Goal: Communication & Community: Answer question/provide support

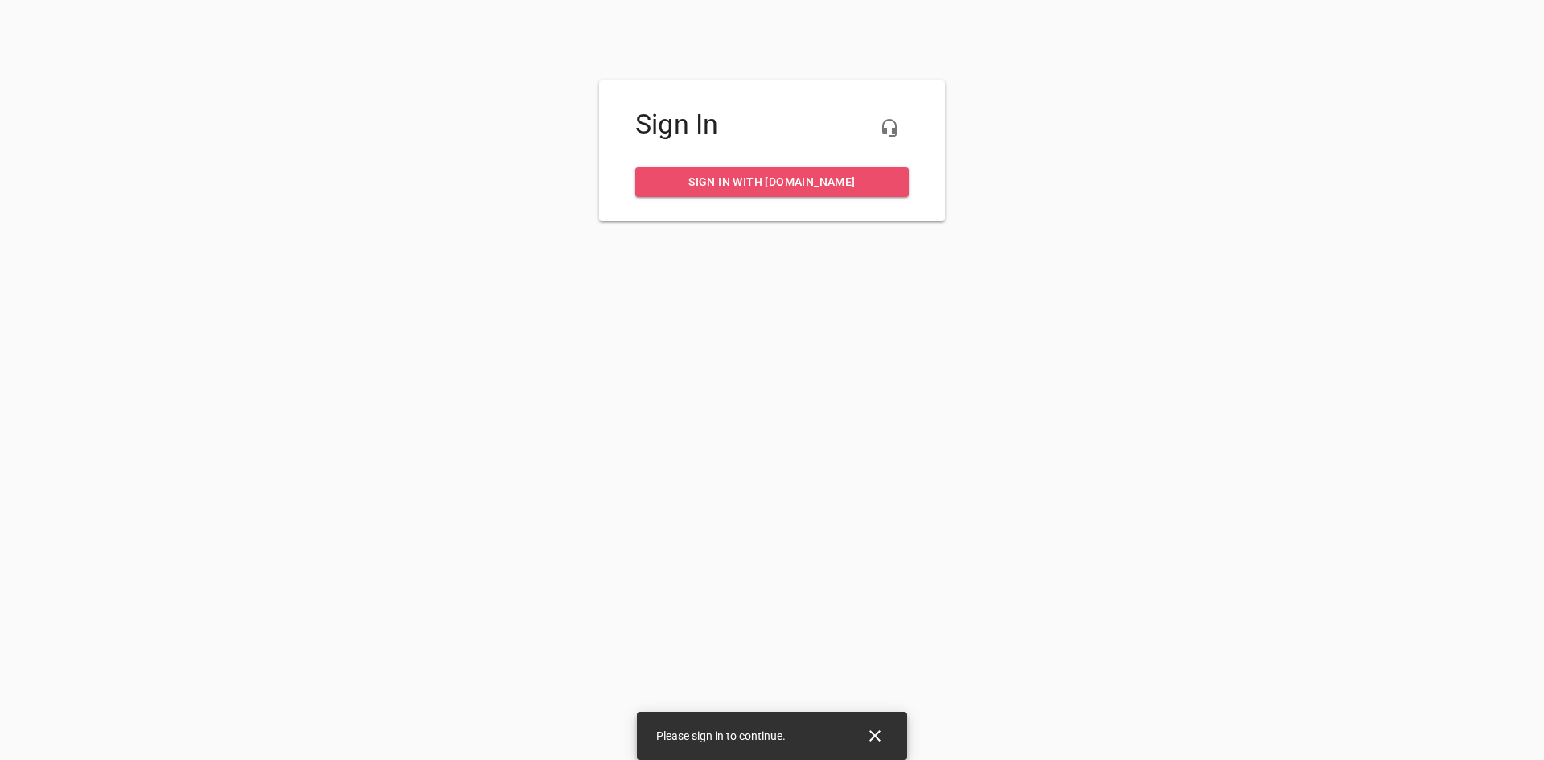
click at [826, 194] on link "Sign in with my.rheem.com" at bounding box center [771, 182] width 273 height 30
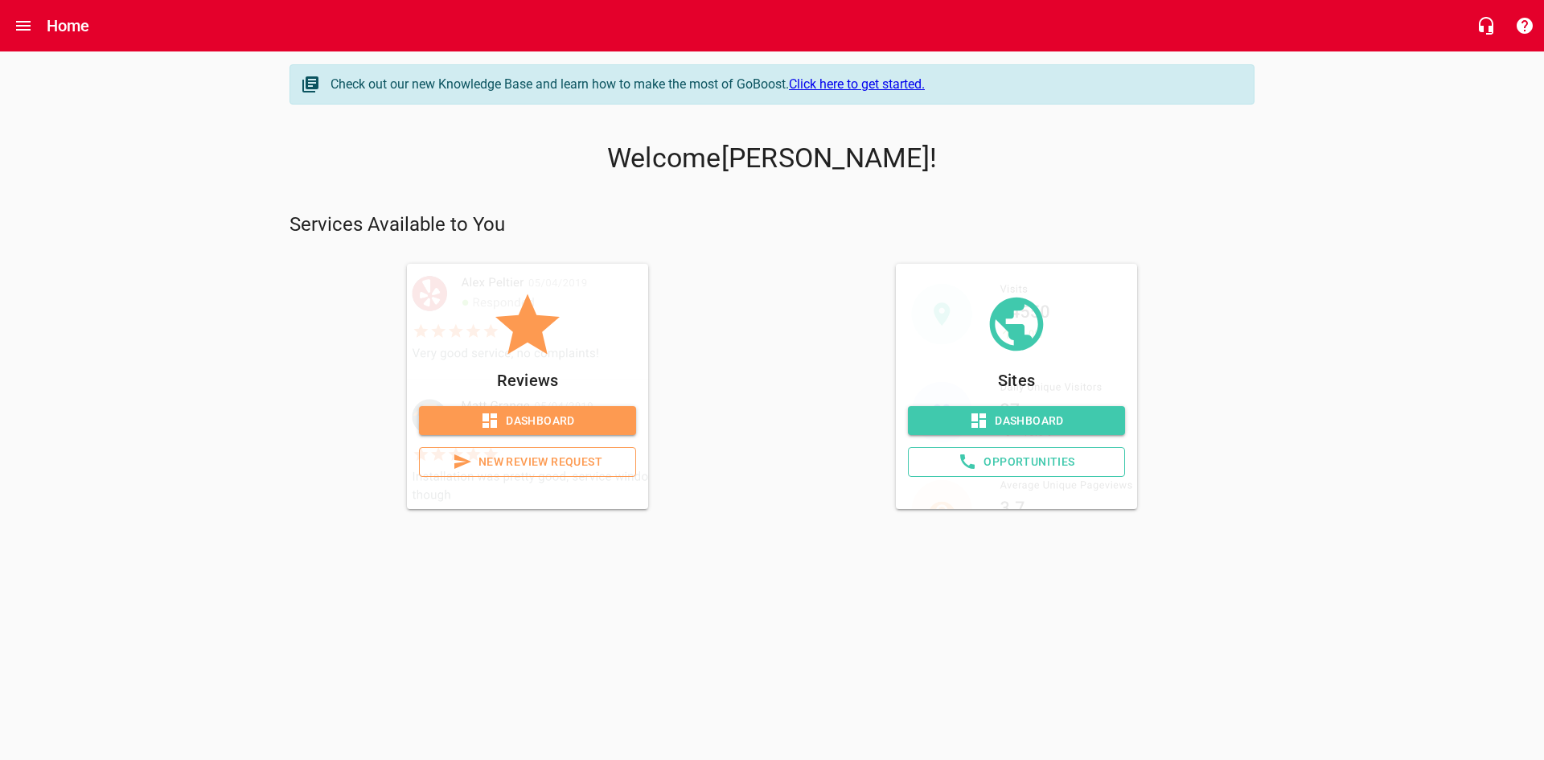
click at [582, 417] on span "Dashboard" at bounding box center [527, 421] width 191 height 20
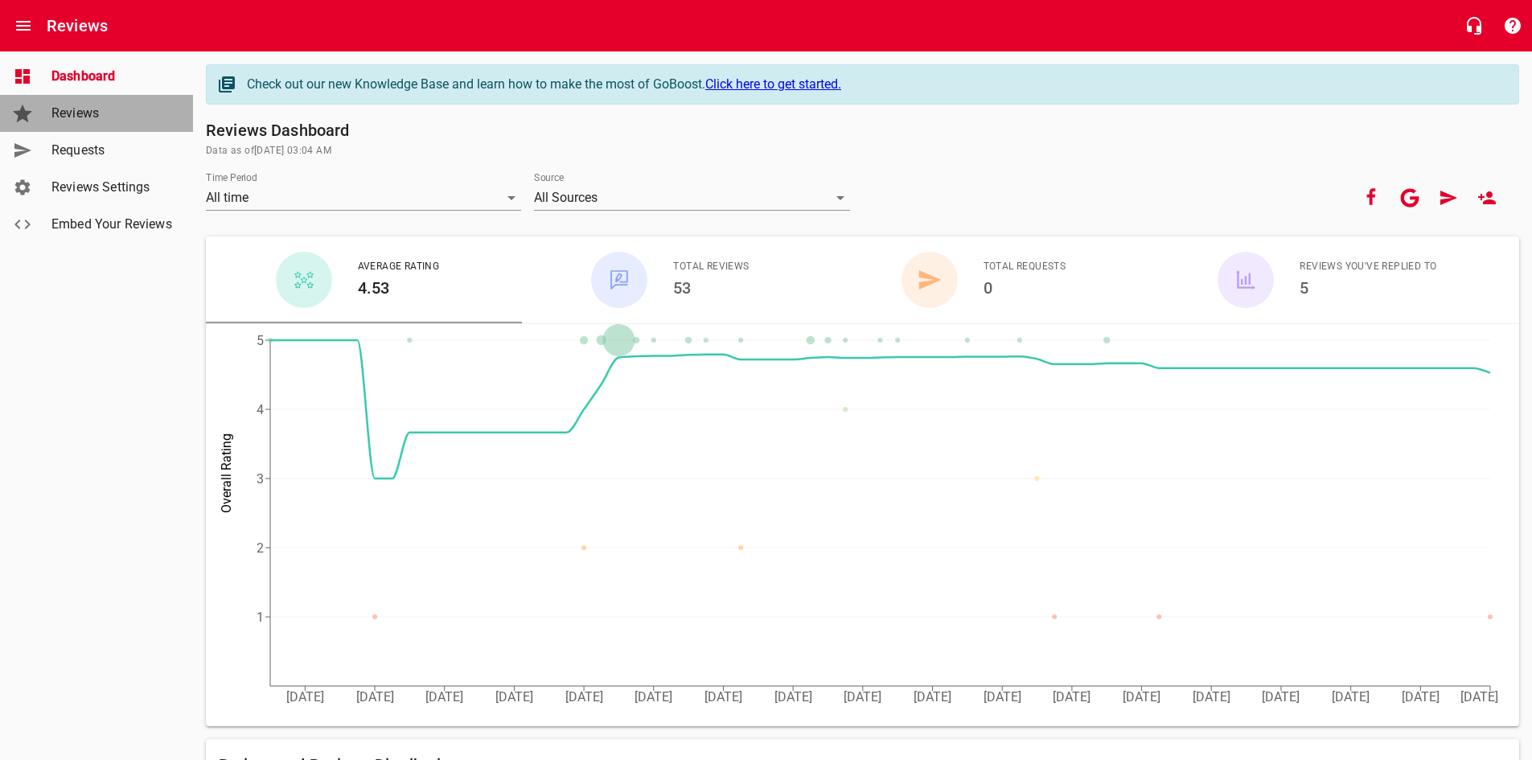
click at [97, 113] on span "Reviews" at bounding box center [112, 113] width 122 height 19
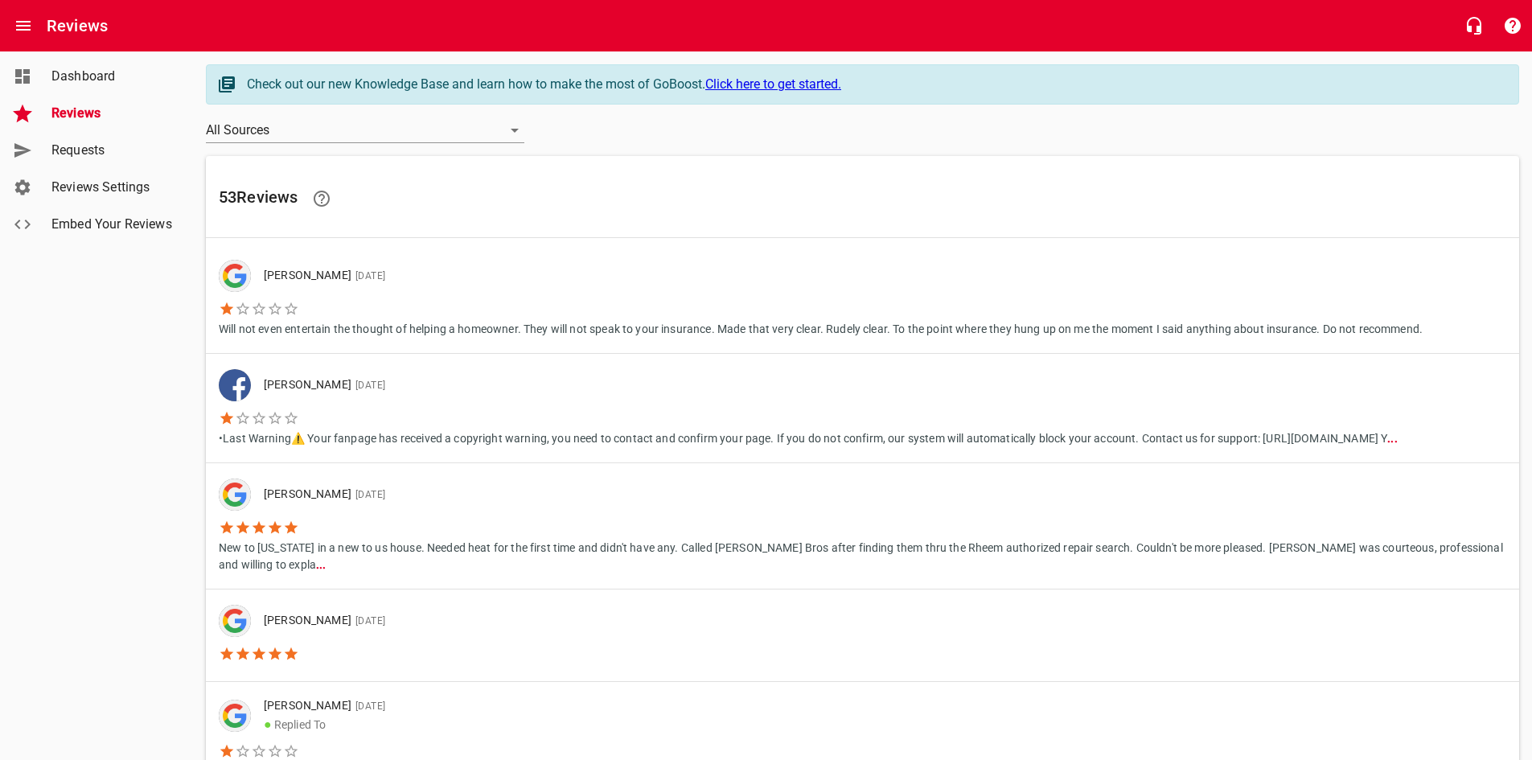
click at [1022, 329] on p "Will not even entertain the thought of helping a homeowner. They will not speak…" at bounding box center [821, 327] width 1204 height 21
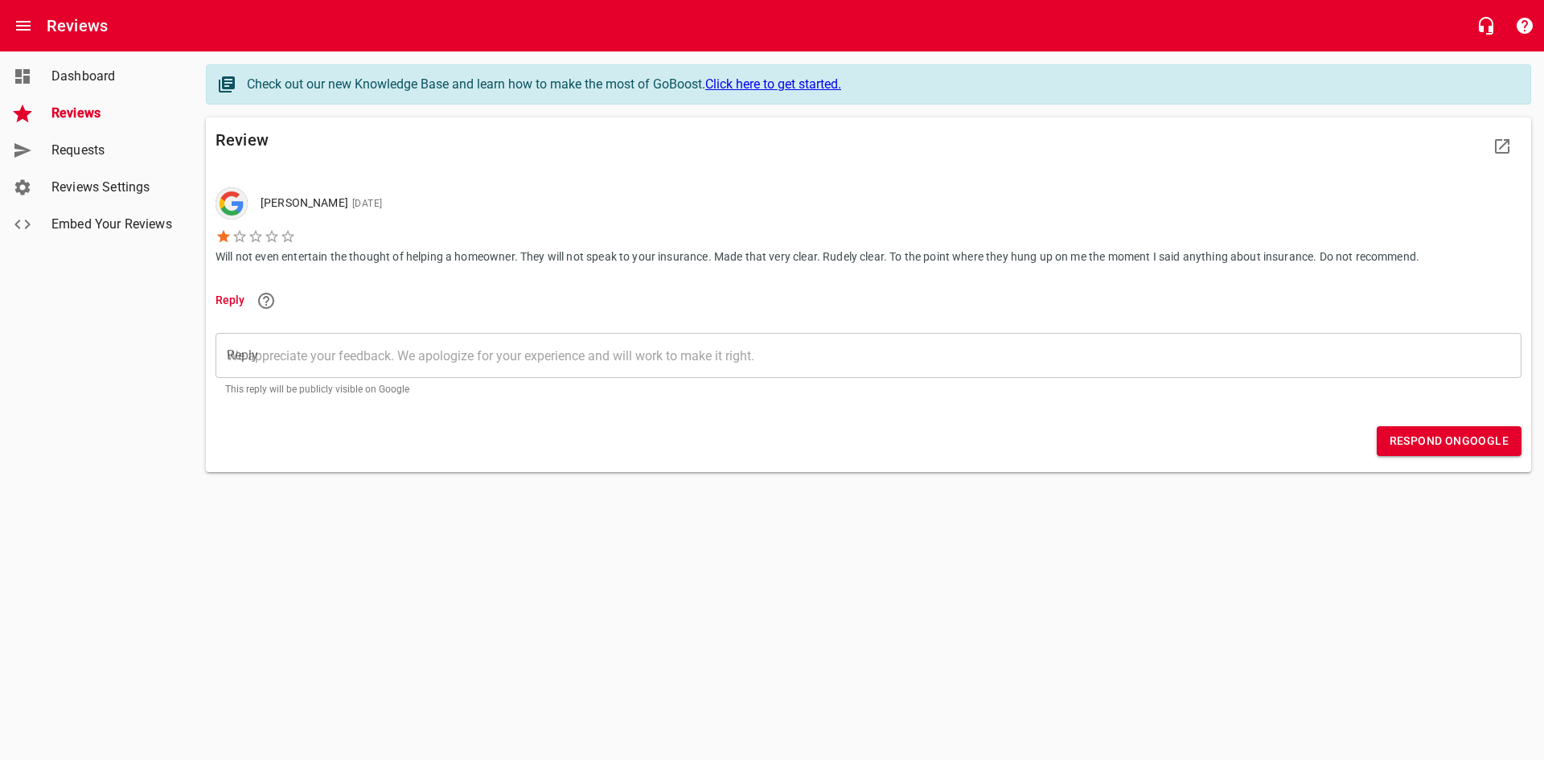
click at [375, 348] on textarea "Reply" at bounding box center [869, 355] width 1284 height 15
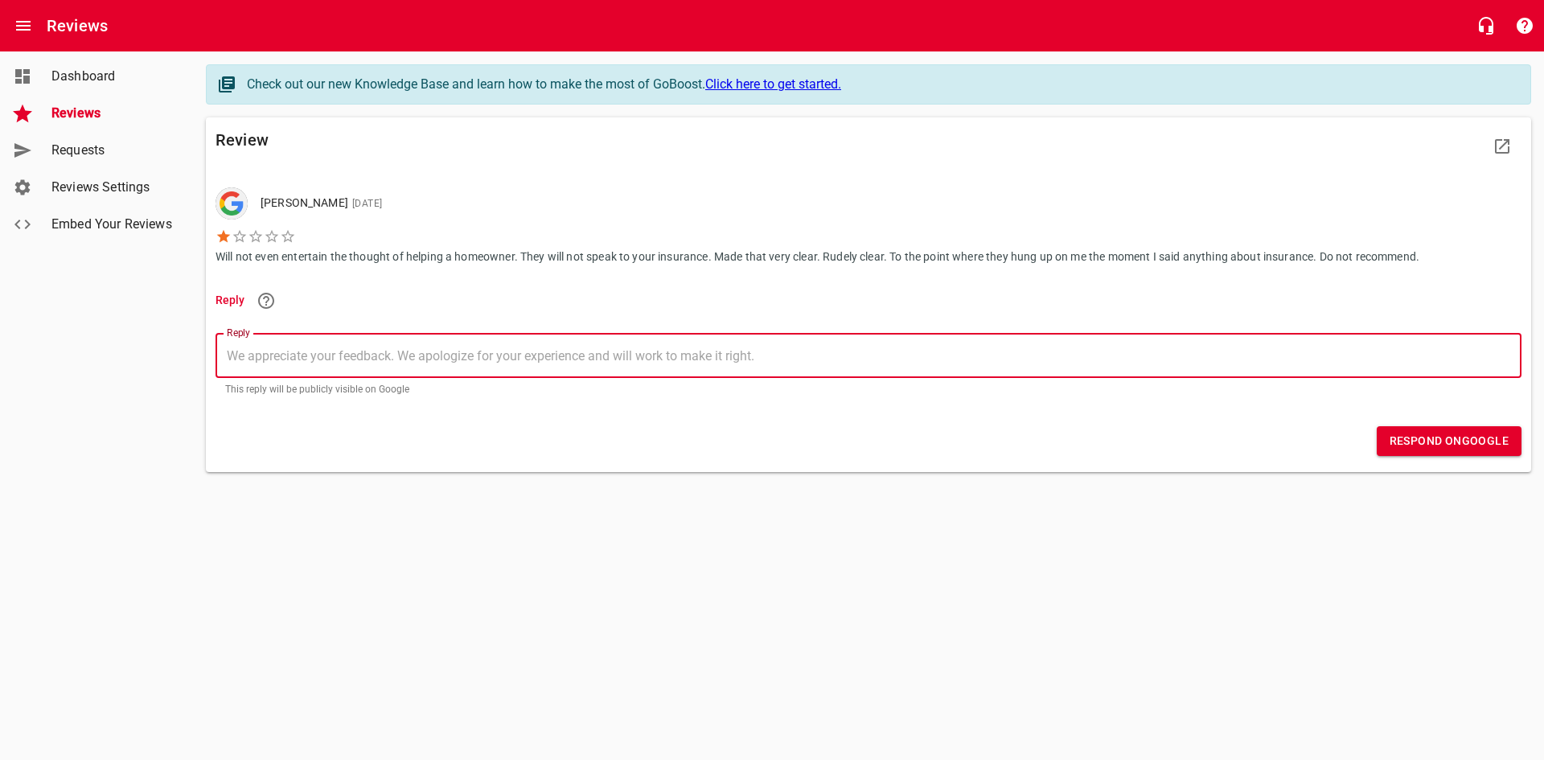
type textarea "H"
type textarea "He"
type textarea "Hel"
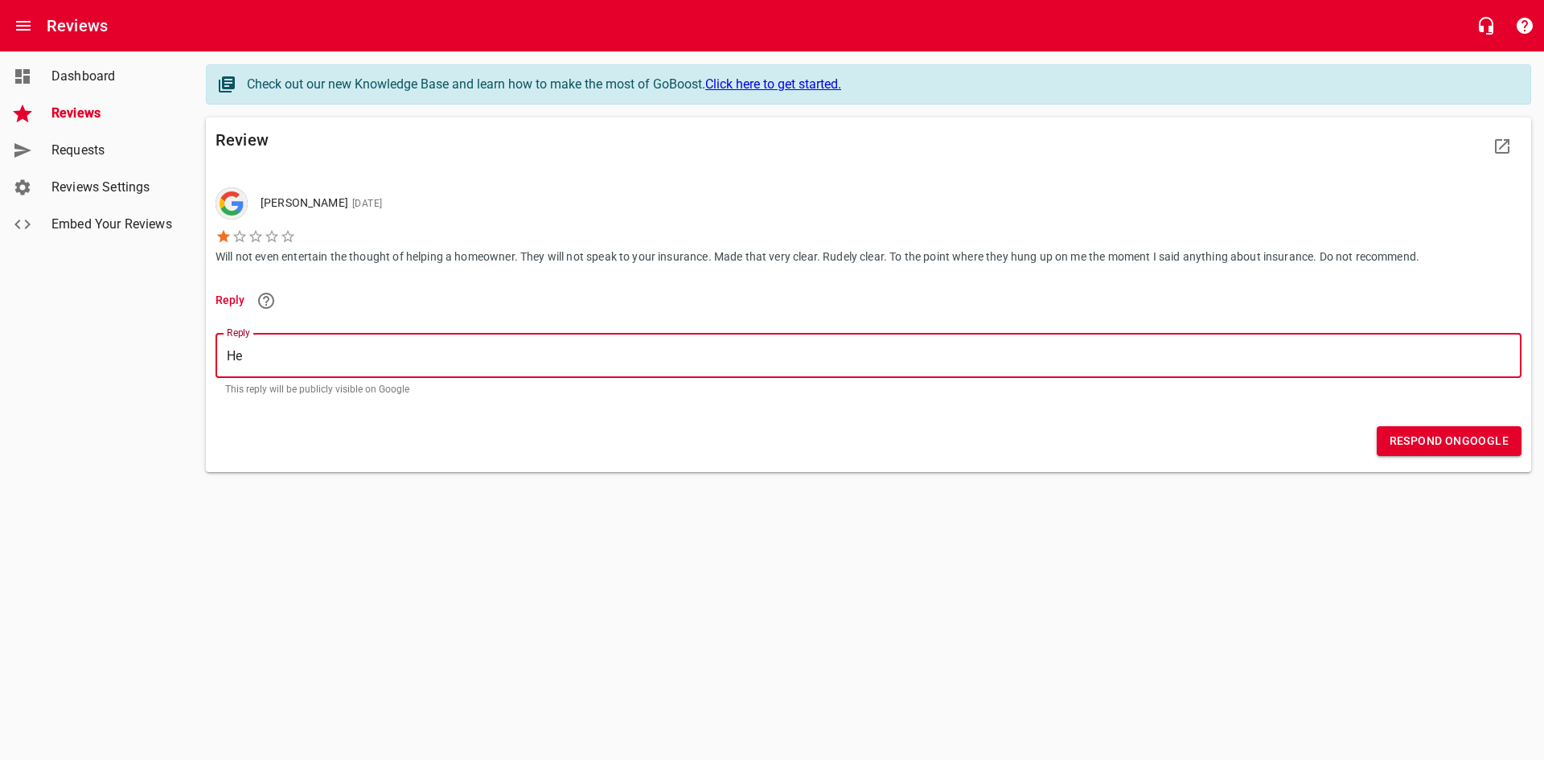
type textarea "Hel"
type textarea "Hell"
type textarea "Hello"
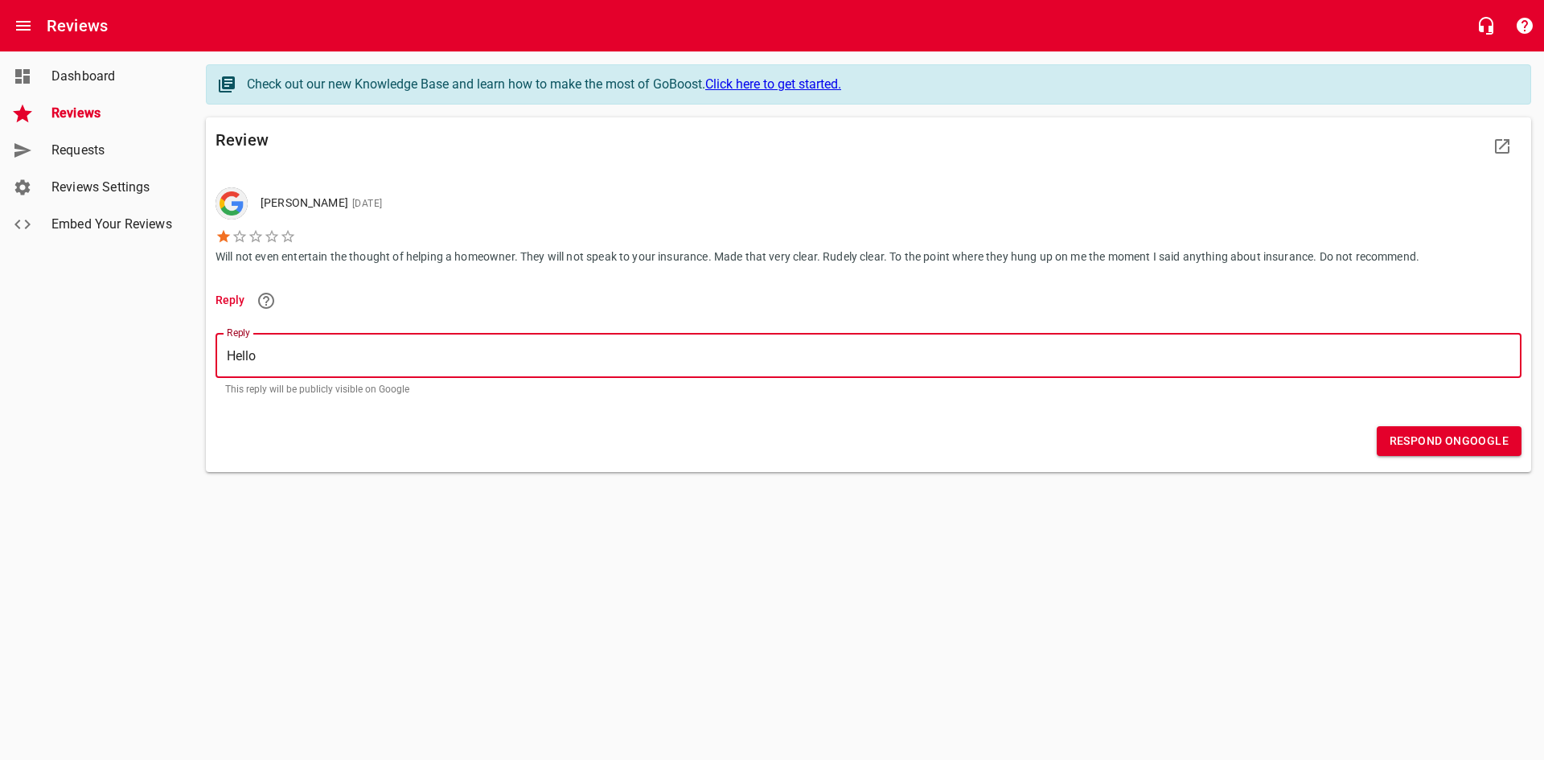
type textarea "Hello"
type textarea "Hello R"
type textarea "Hello [PERSON_NAME]"
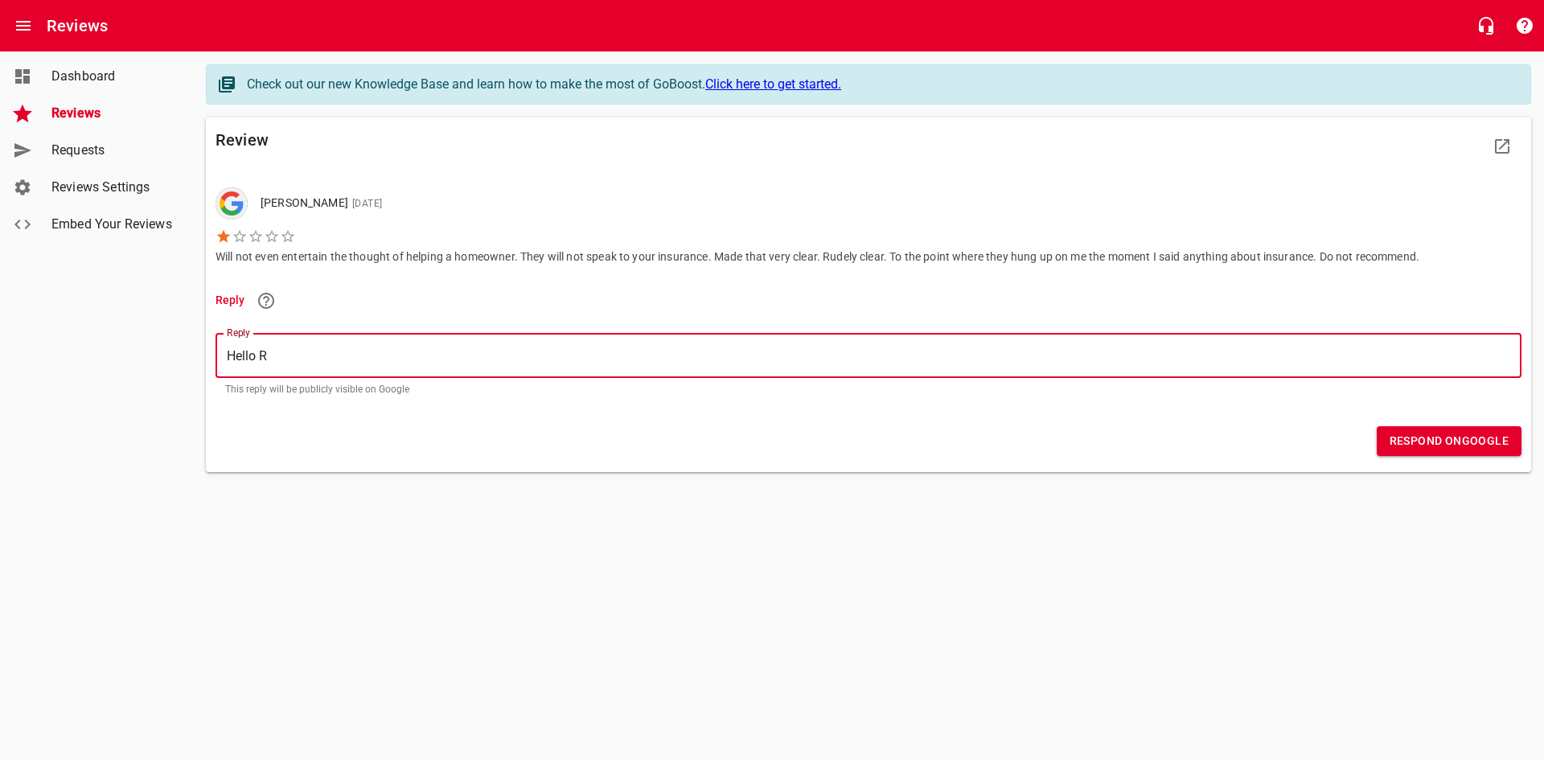
type textarea "Hello [PERSON_NAME]"
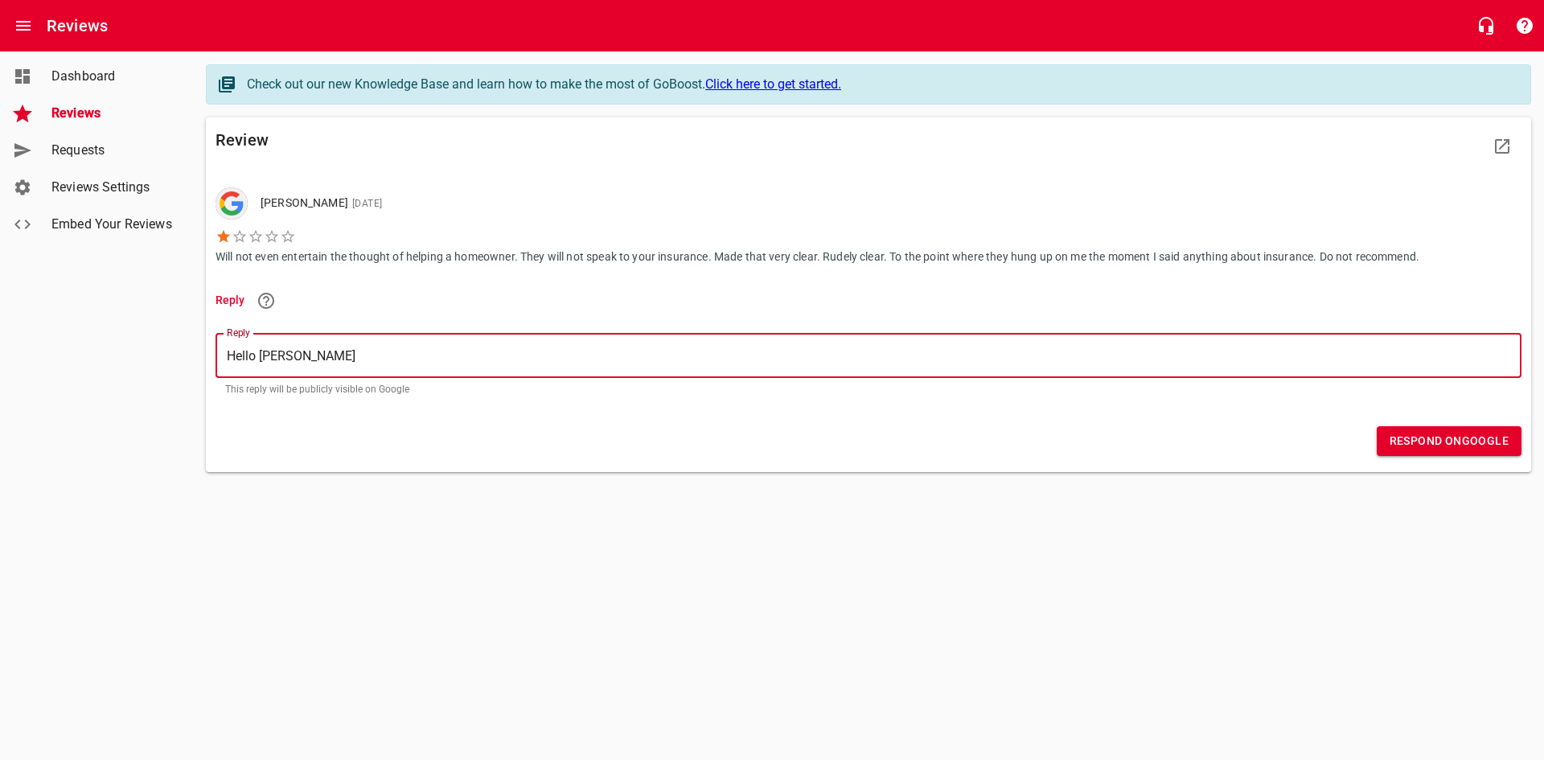
type textarea "Hello [PERSON_NAME]."
type textarea "Hello [PERSON_NAME]. I"
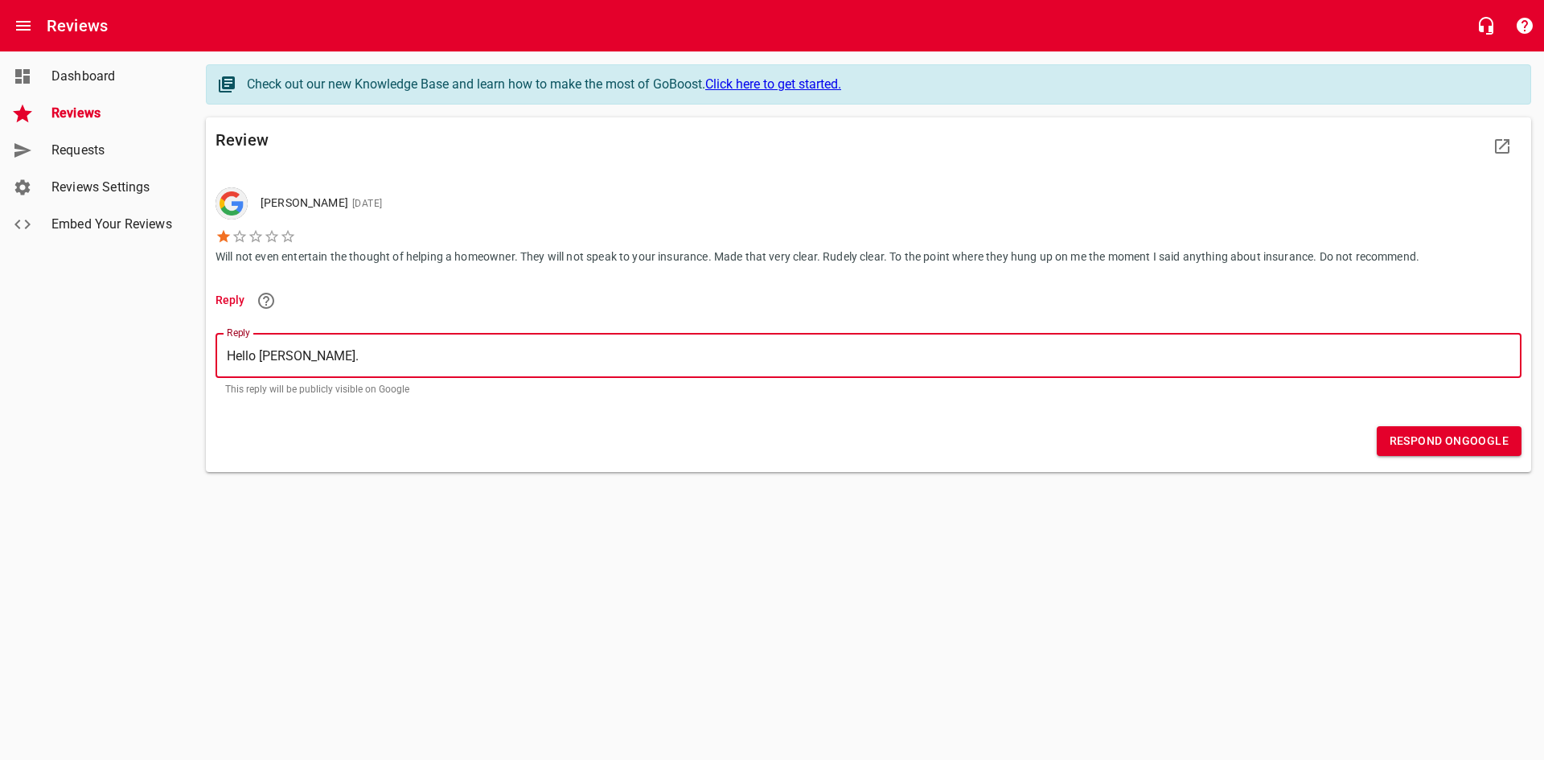
type textarea "Hello [PERSON_NAME]. I"
type textarea "Hello [PERSON_NAME]. I'"
type textarea "Hello [PERSON_NAME]. I'm"
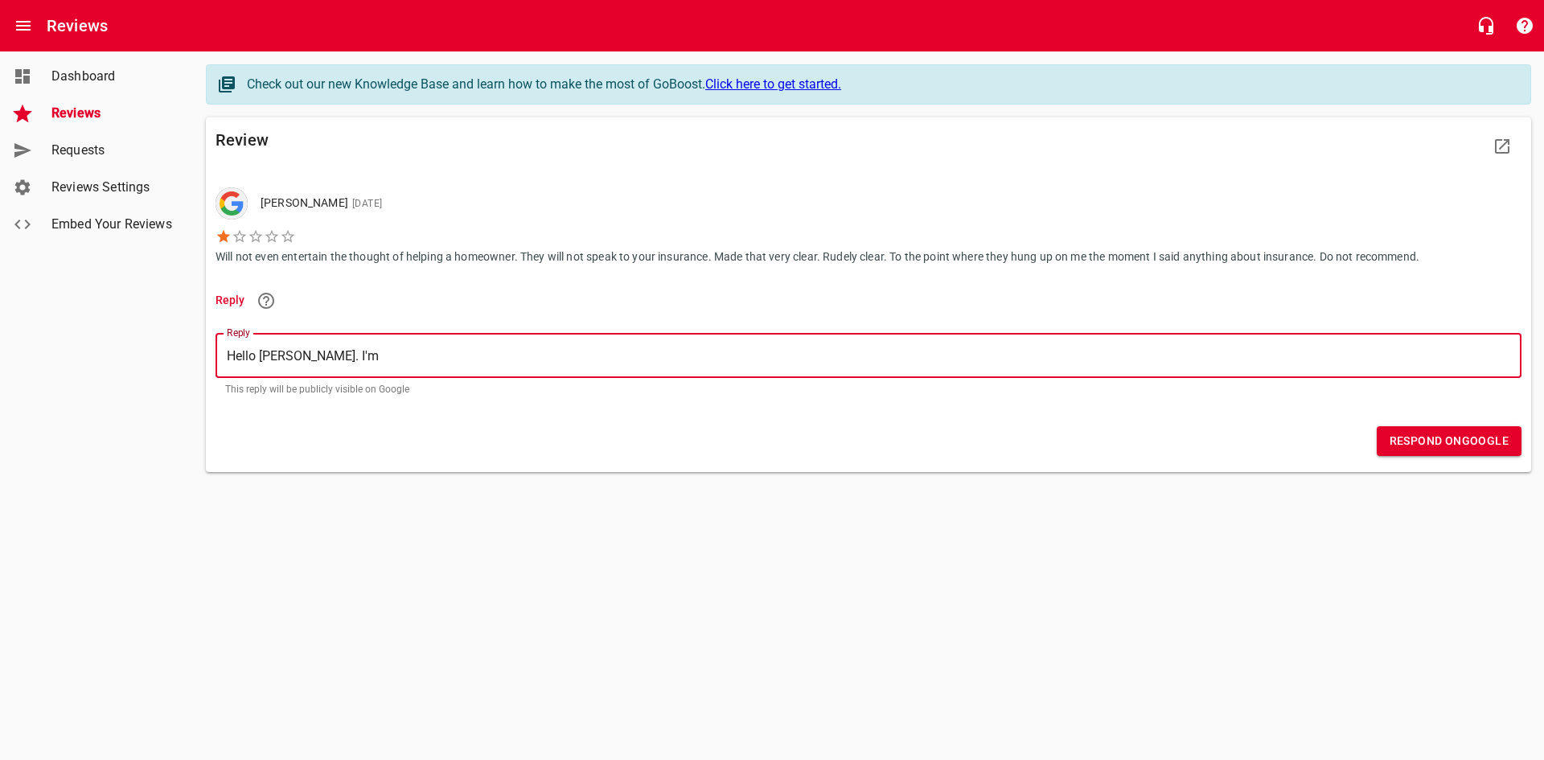
type textarea "Hello [PERSON_NAME]. I'm"
type textarea "Hello [PERSON_NAME]. I'm s"
type textarea "Hello [PERSON_NAME]. I'm so"
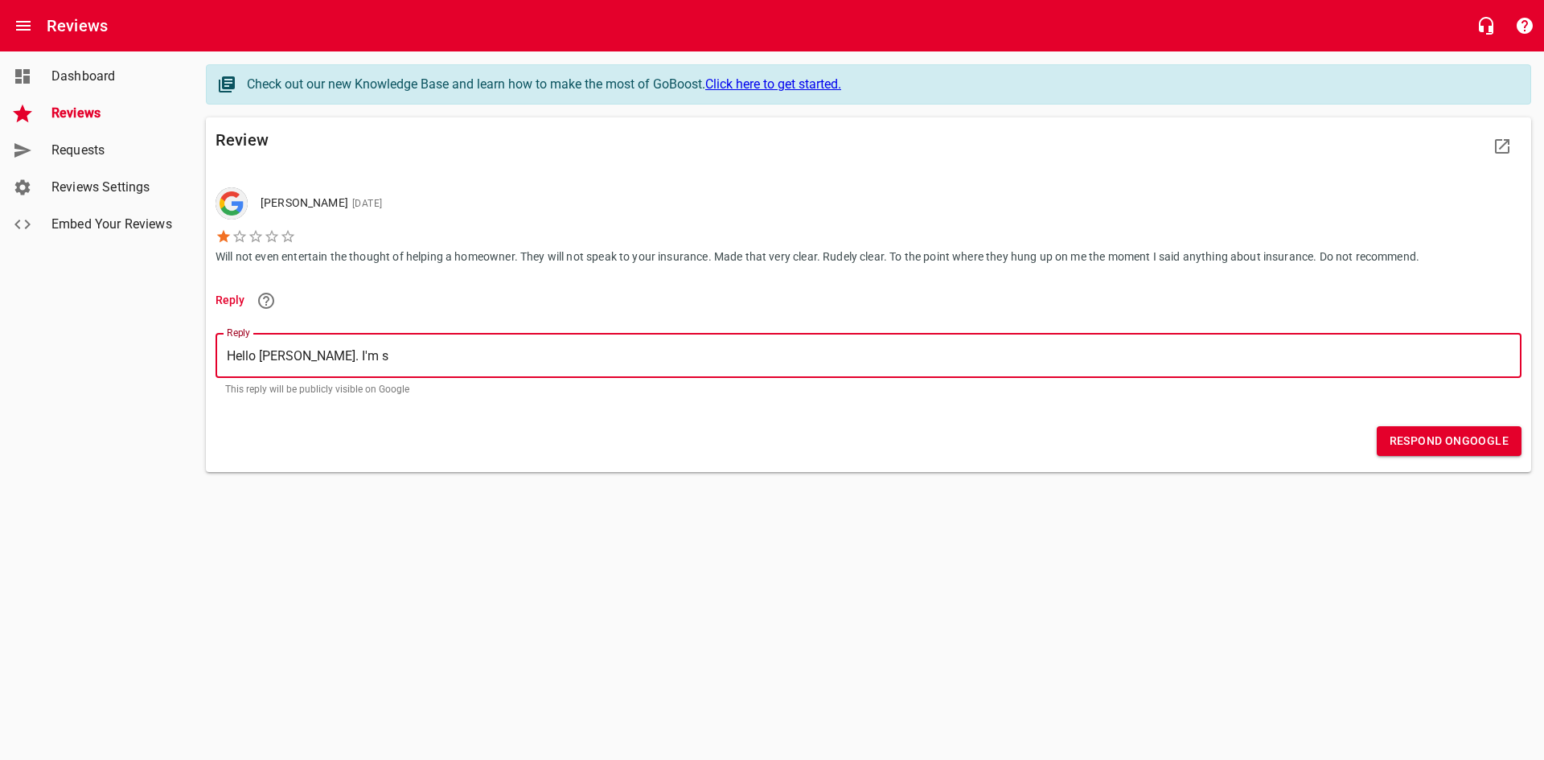
type textarea "Hello [PERSON_NAME]. I'm so"
type textarea "Hello [PERSON_NAME]. I'm sor"
type textarea "Hello [PERSON_NAME]. I'm sorr"
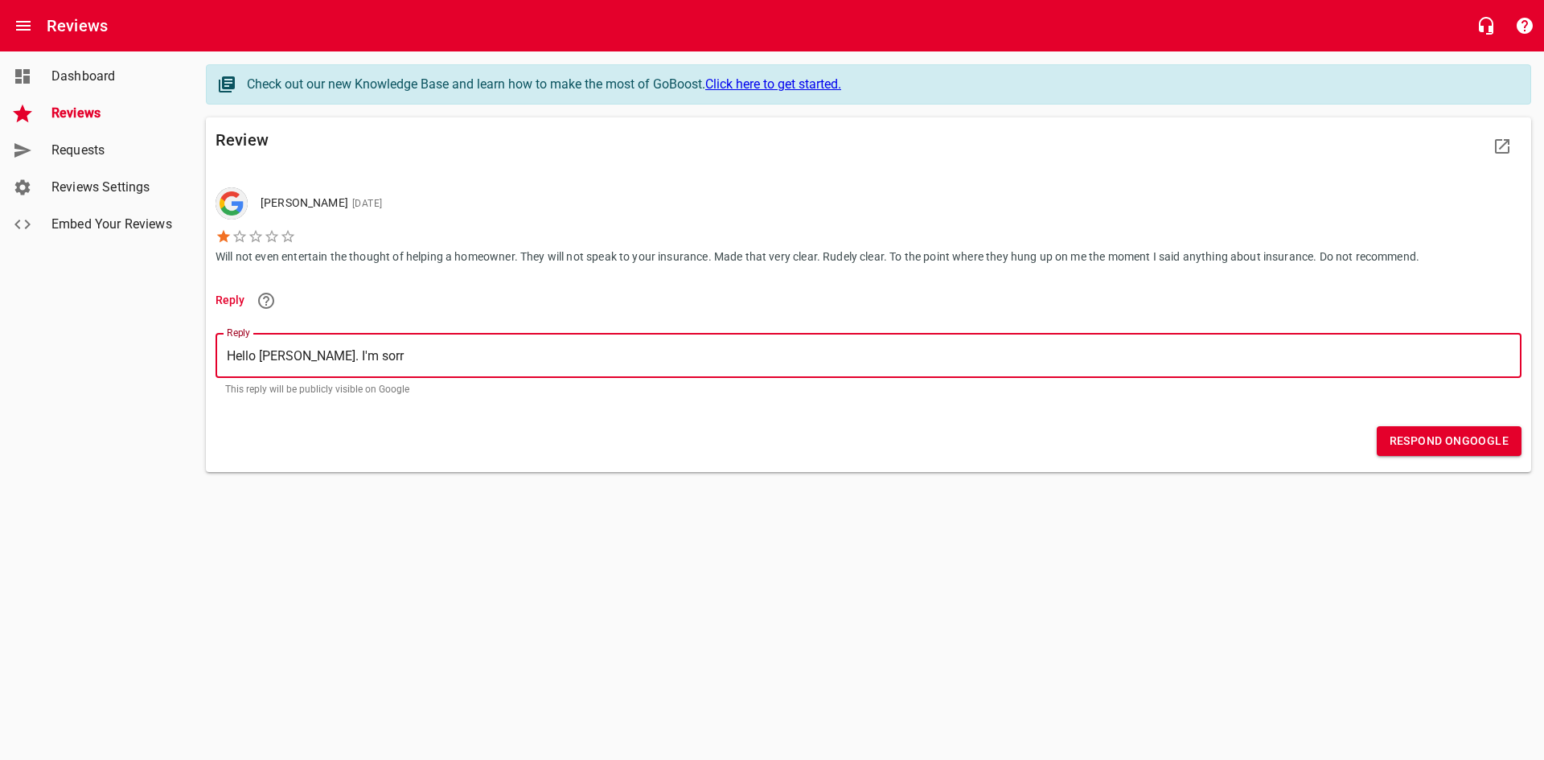
type textarea "Hello [PERSON_NAME]. I'm sorry"
type textarea "Hello [PERSON_NAME]. I'm sorry y"
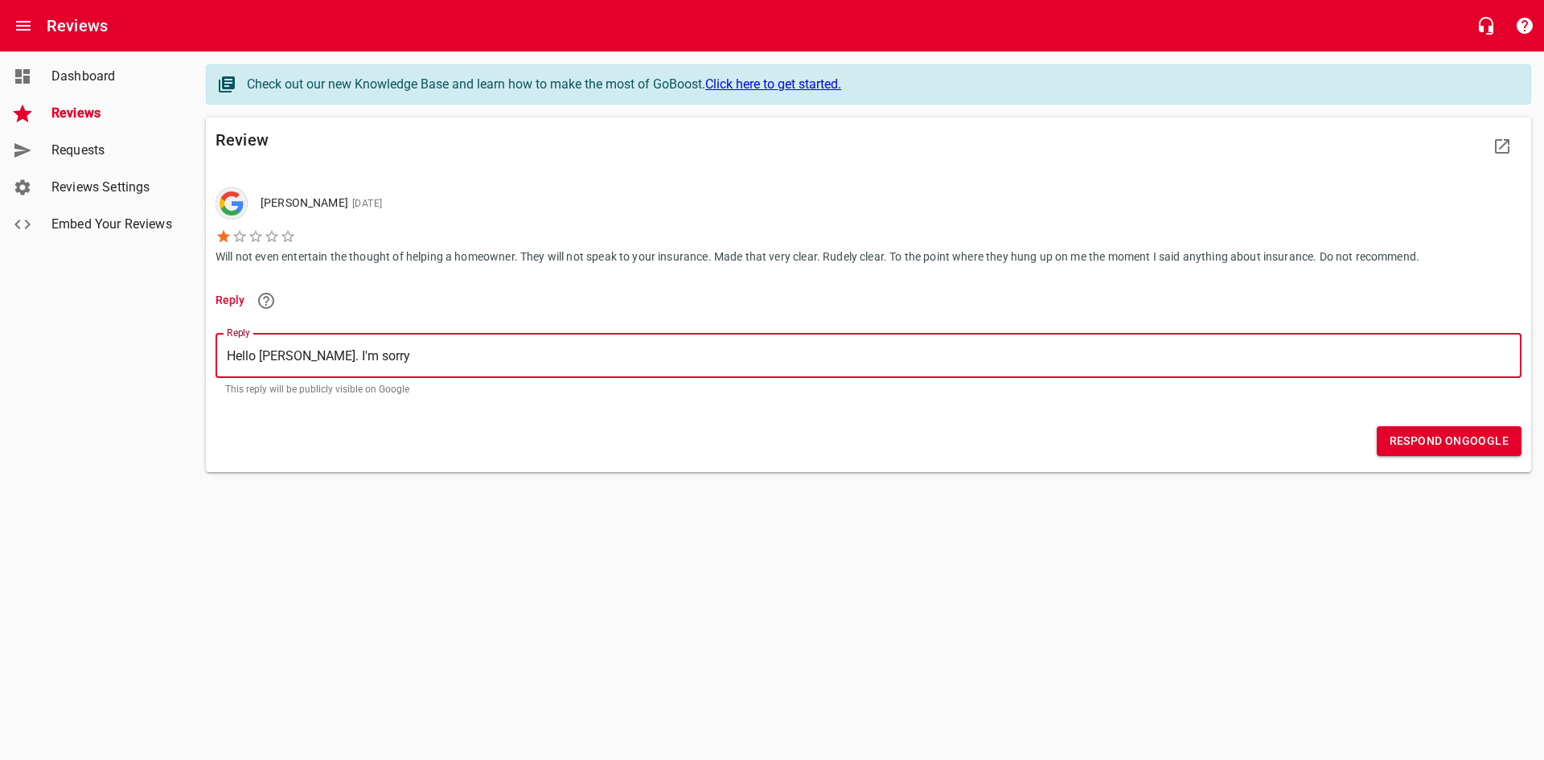
type textarea "Hello [PERSON_NAME]. I'm sorry y"
type textarea "Hello [PERSON_NAME]. I'm sorry yo"
type textarea "Hello [PERSON_NAME]. I'm sorry you"
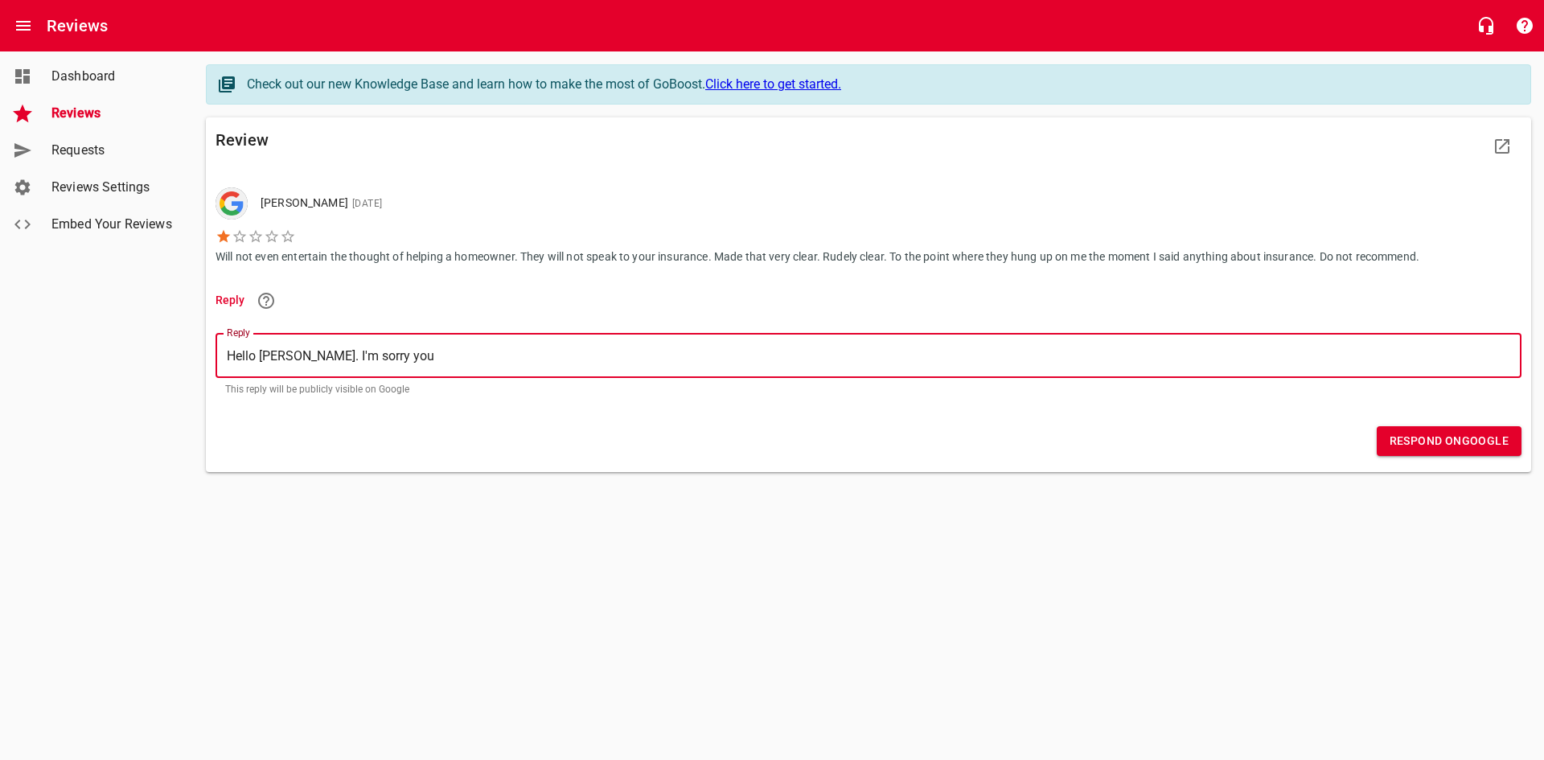
type textarea "Hello [PERSON_NAME]. I'm sorry you"
type textarea "Hello [PERSON_NAME]. I'm sorry you w"
type textarea "Hello [PERSON_NAME]. I'm sorry you we"
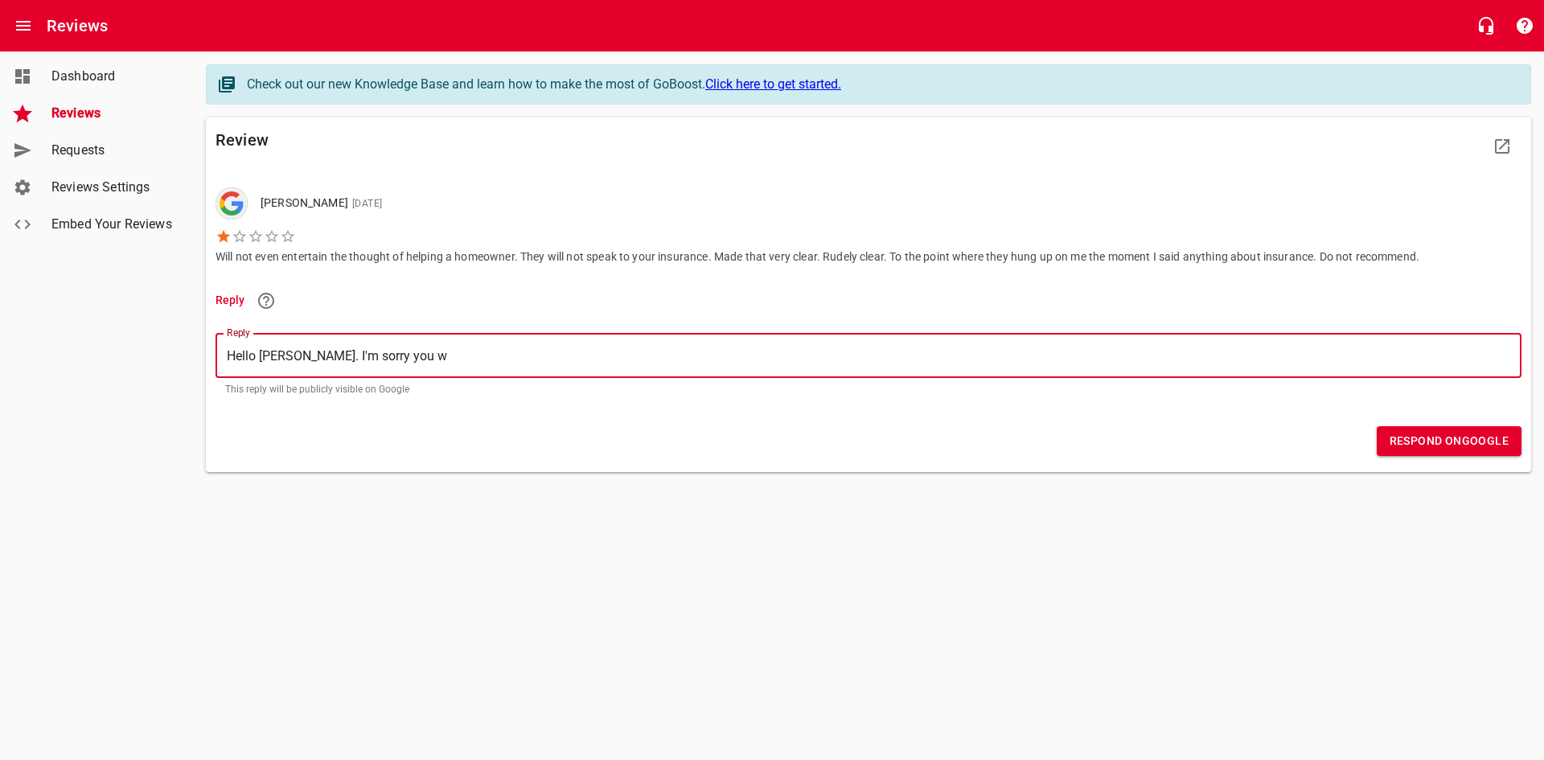
type textarea "Hello [PERSON_NAME]. I'm sorry you we"
type textarea "Hello [PERSON_NAME]. I'm sorry you wer"
type textarea "Hello [PERSON_NAME]. I'm sorry you were"
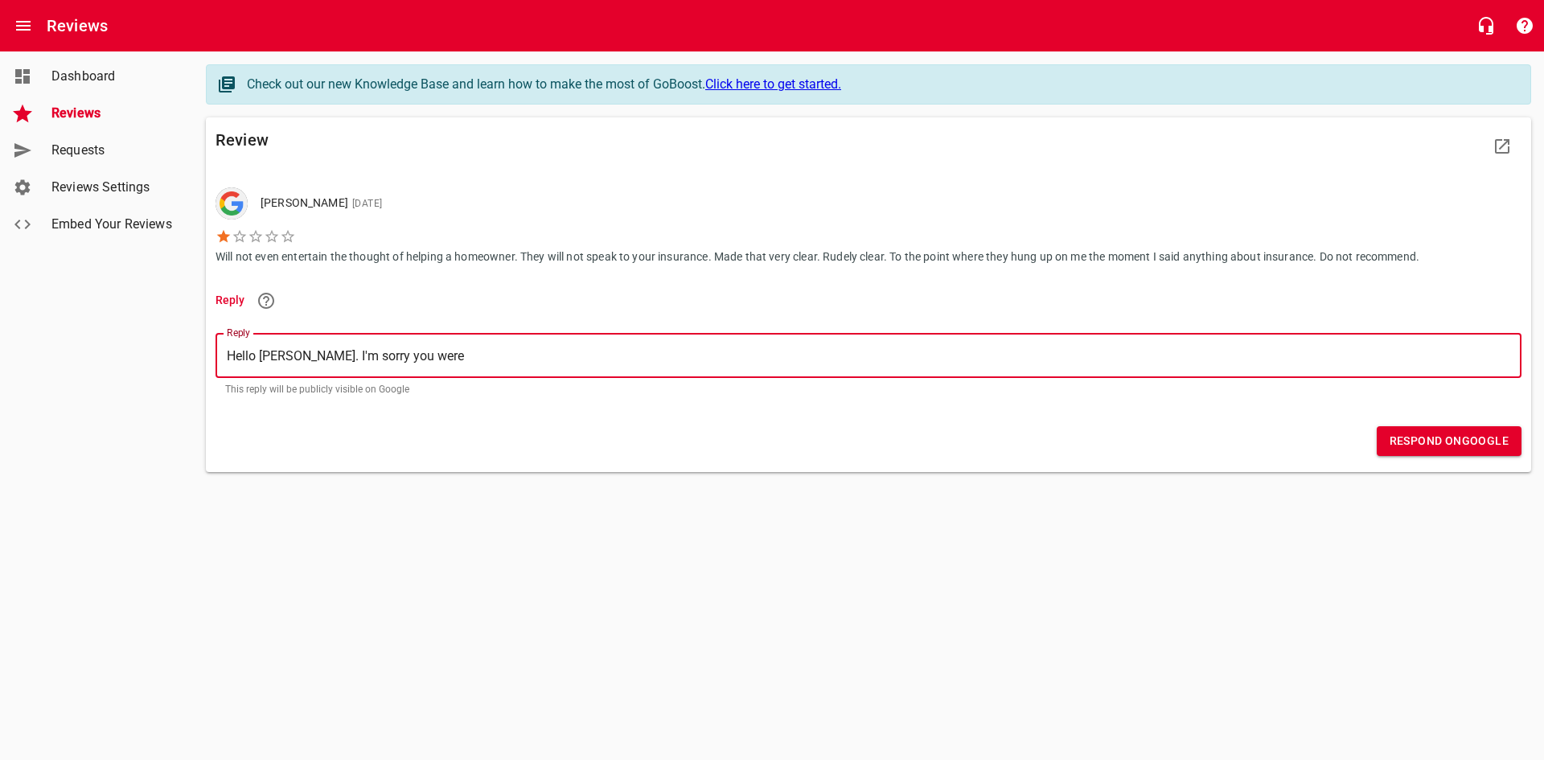
type textarea "Hello [PERSON_NAME]. I'm sorry you were"
type textarea "Hello [PERSON_NAME]. I'm sorry you were n"
type textarea "Hello [PERSON_NAME]. I'm sorry you were no"
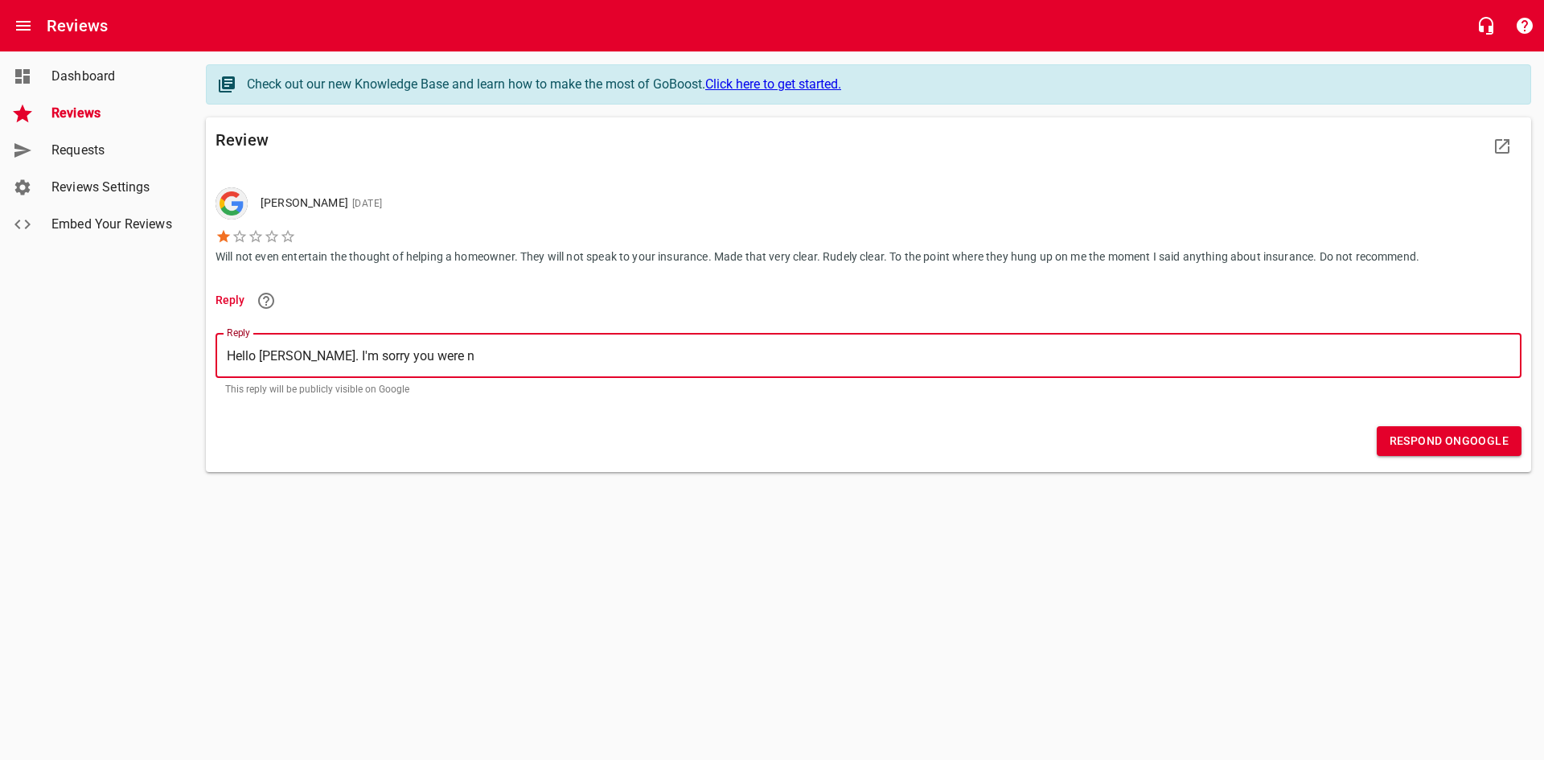
type textarea "Hello [PERSON_NAME]. I'm sorry you were no"
type textarea "Hello [PERSON_NAME]. I'm sorry you were not"
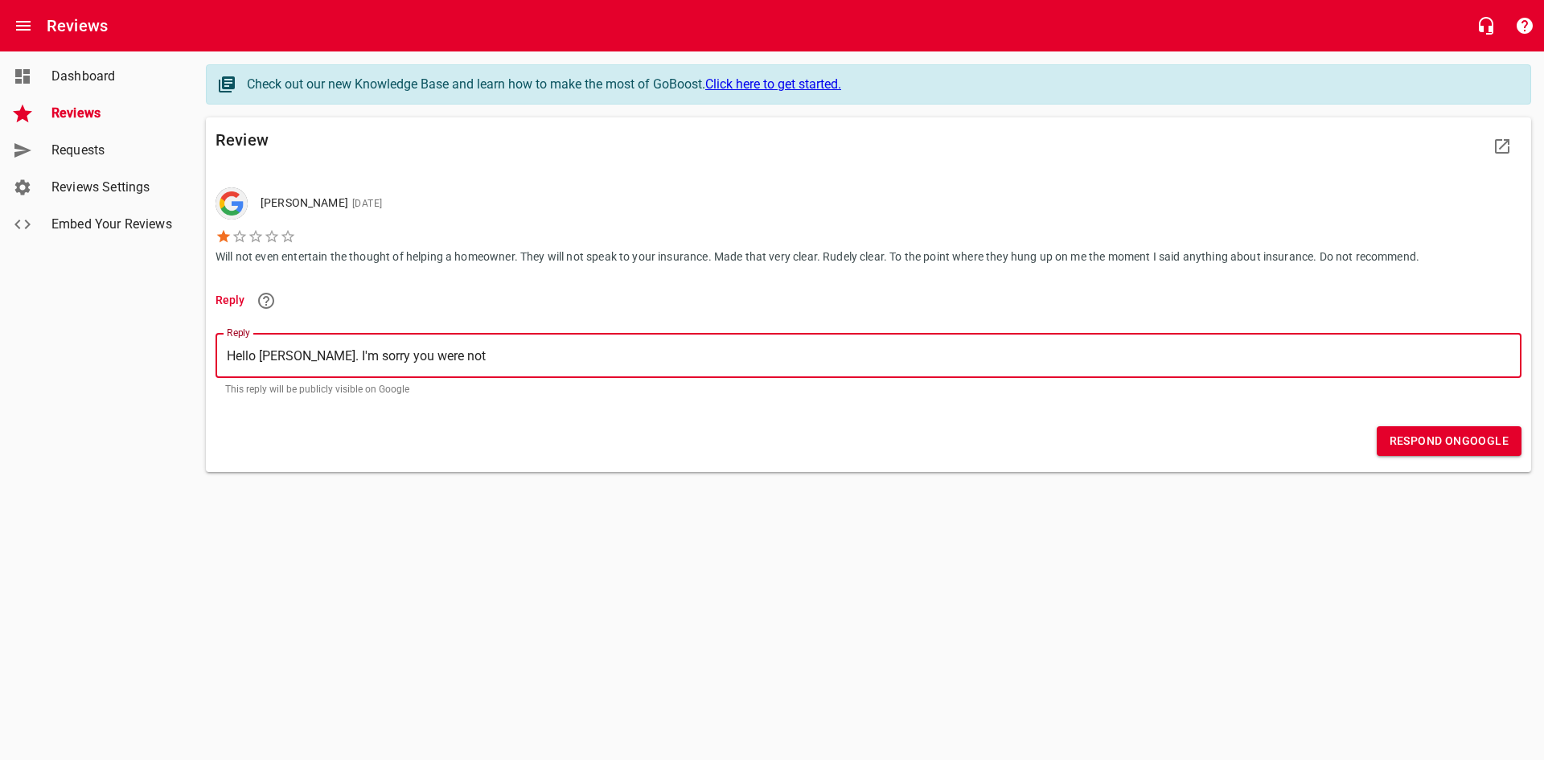
type textarea "Hello [PERSON_NAME]. I'm sorry you were not s"
type textarea "Hello [PERSON_NAME]. I'm sorry you were not sa"
type textarea "Hello [PERSON_NAME]. I'm sorry you were not sat"
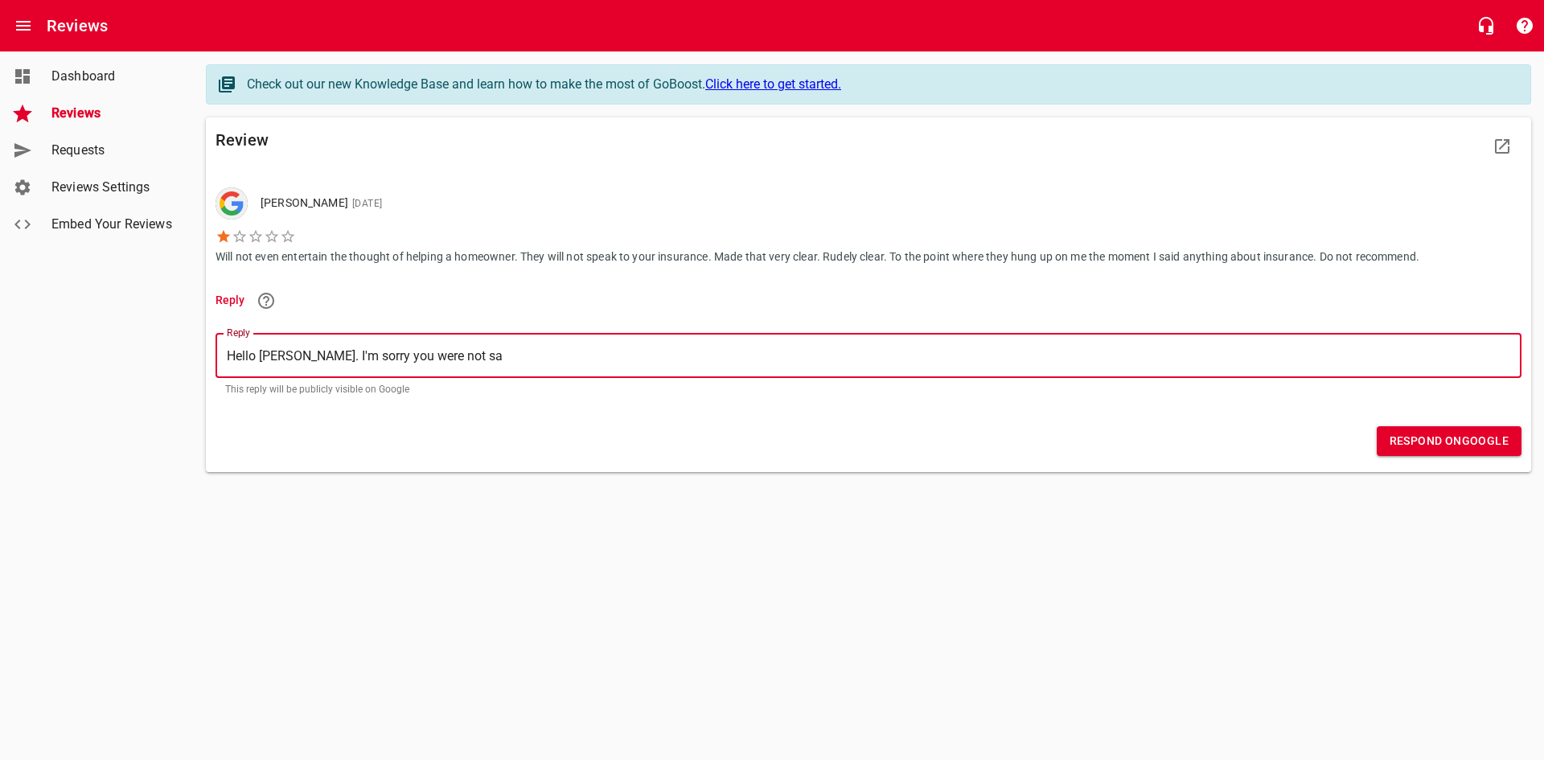
type textarea "Hello [PERSON_NAME]. I'm sorry you were not sat"
type textarea "Hello [PERSON_NAME]. I'm sorry you were not sati"
type textarea "Hello [PERSON_NAME]. I'm sorry you were not satis"
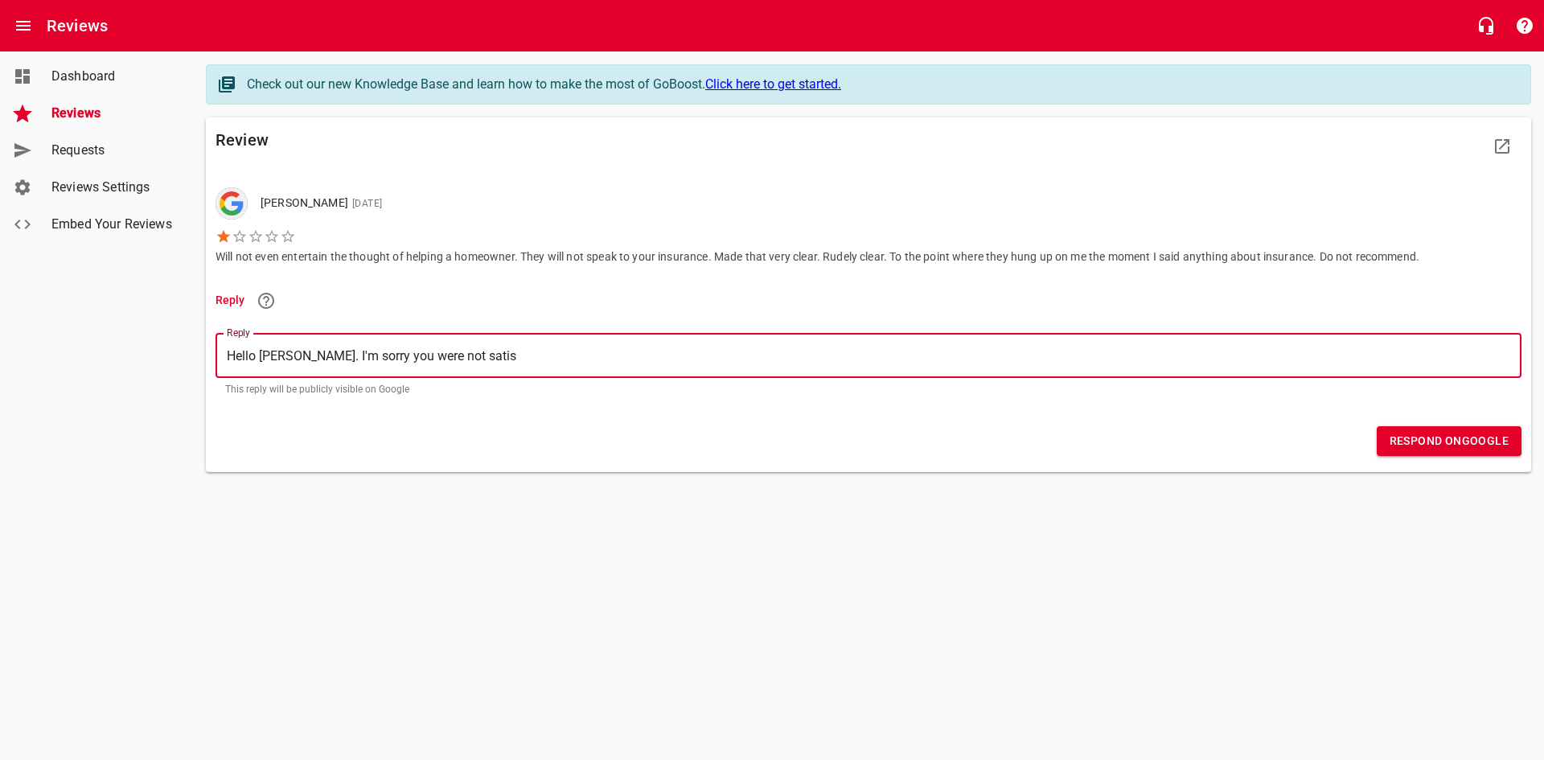
type textarea "Hello [PERSON_NAME]. I'm sorry you were not satisf"
type textarea "Hello [PERSON_NAME]. I'm sorry you were not satisfi"
type textarea "Hello [PERSON_NAME]. I'm sorry you were not satisfie"
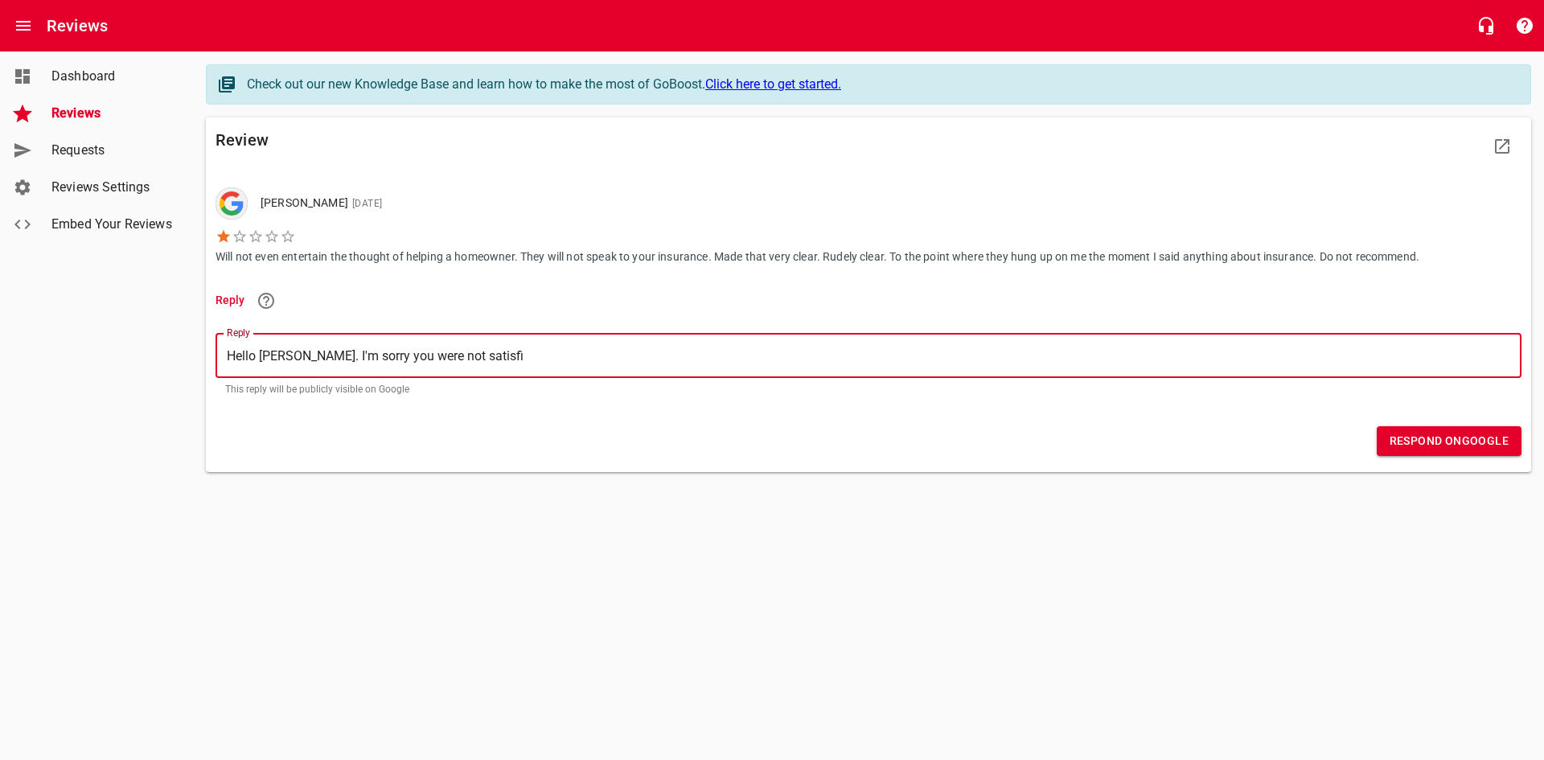
type textarea "Hello [PERSON_NAME]. I'm sorry you were not satisfie"
type textarea "Hello [PERSON_NAME]. I'm sorry you were not satisfied"
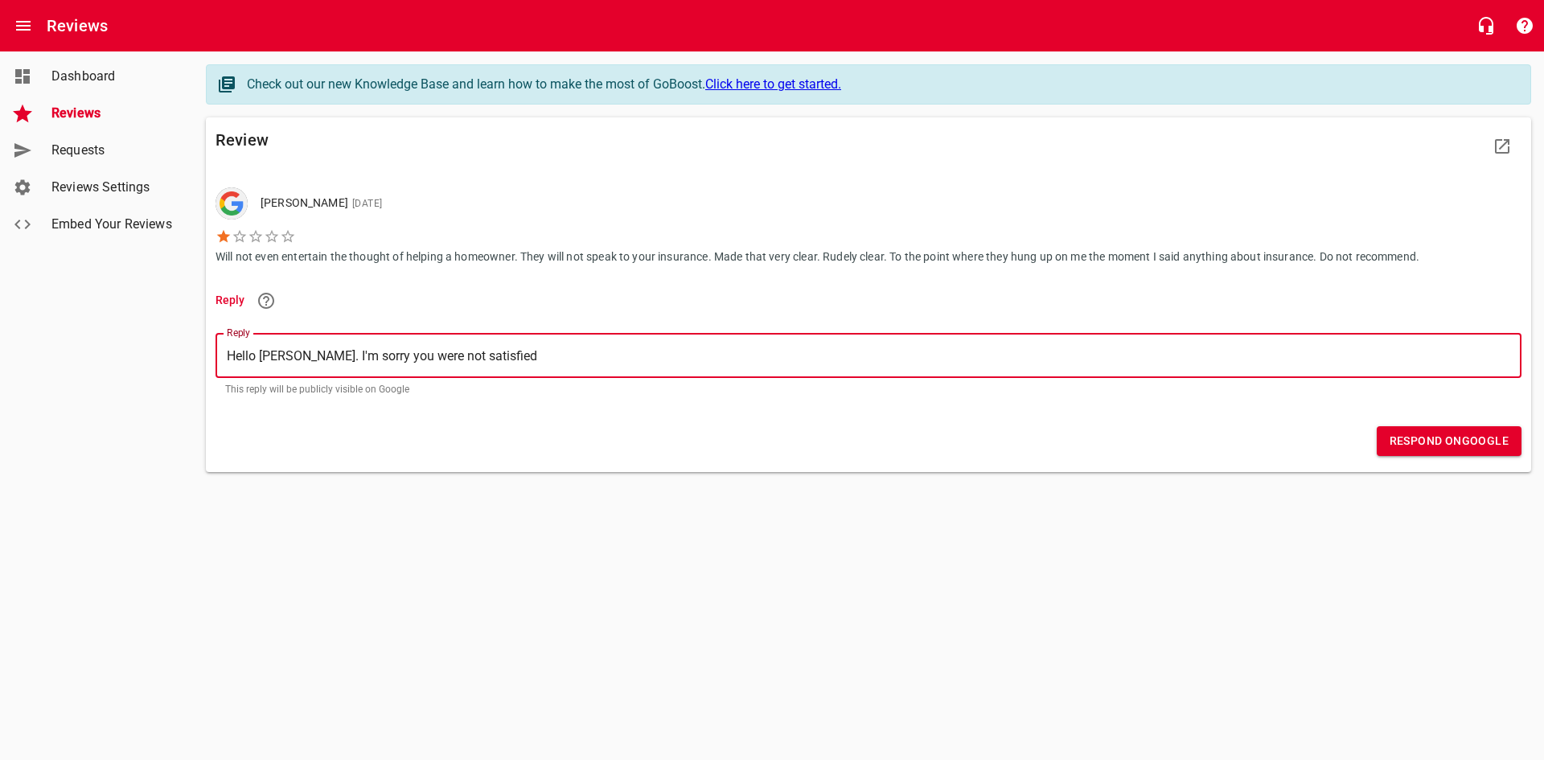
type textarea "Hello [PERSON_NAME]. I'm sorry you were not satisfied w"
type textarea "Hello [PERSON_NAME]. I'm sorry you were not satisfied wi"
type textarea "Hello [PERSON_NAME]. I'm sorry you were not satisfied wit"
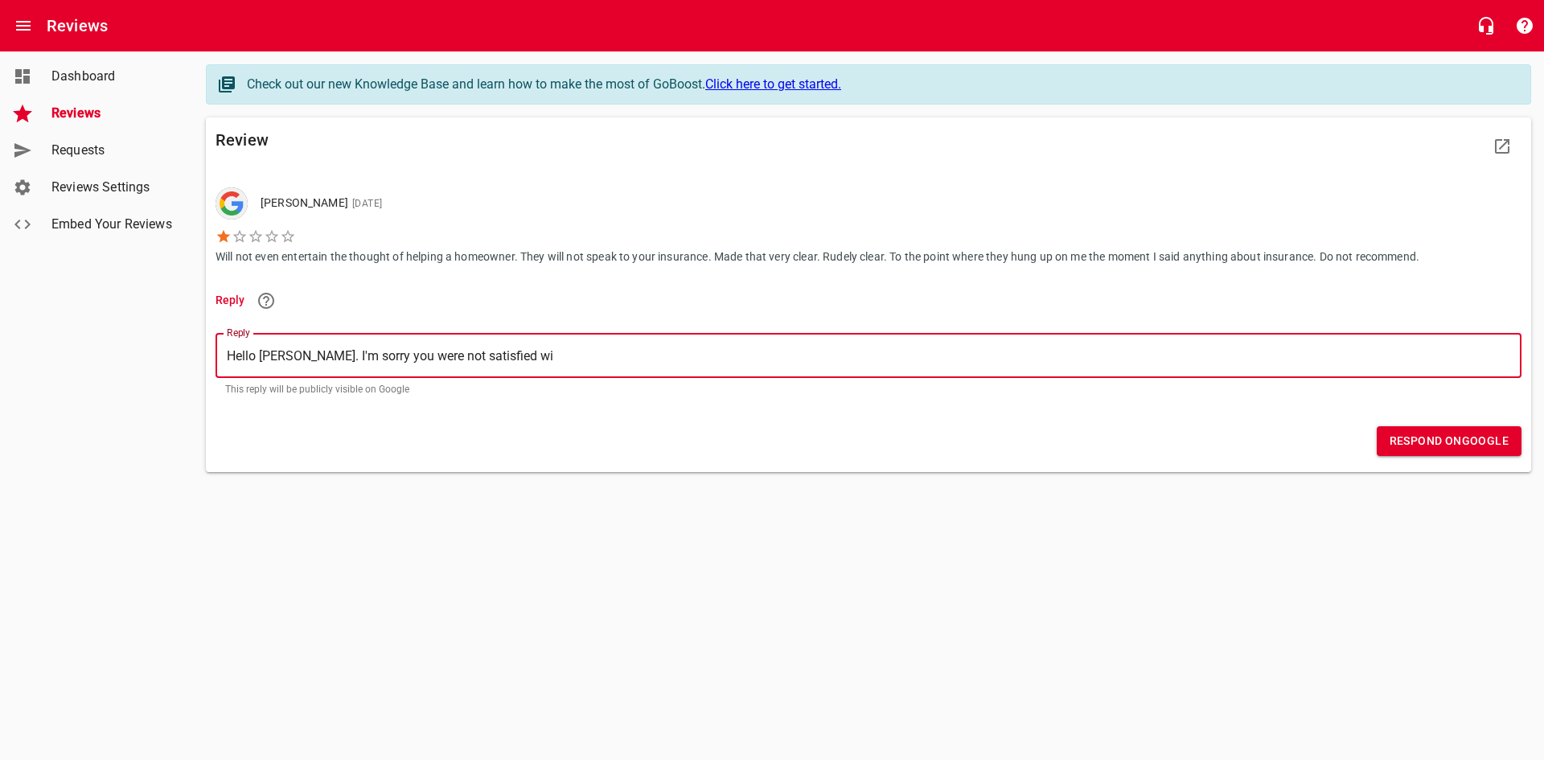
type textarea "Hello [PERSON_NAME]. I'm sorry you were not satisfied wit"
type textarea "Hello [PERSON_NAME]. I'm sorry you were not satisfied with"
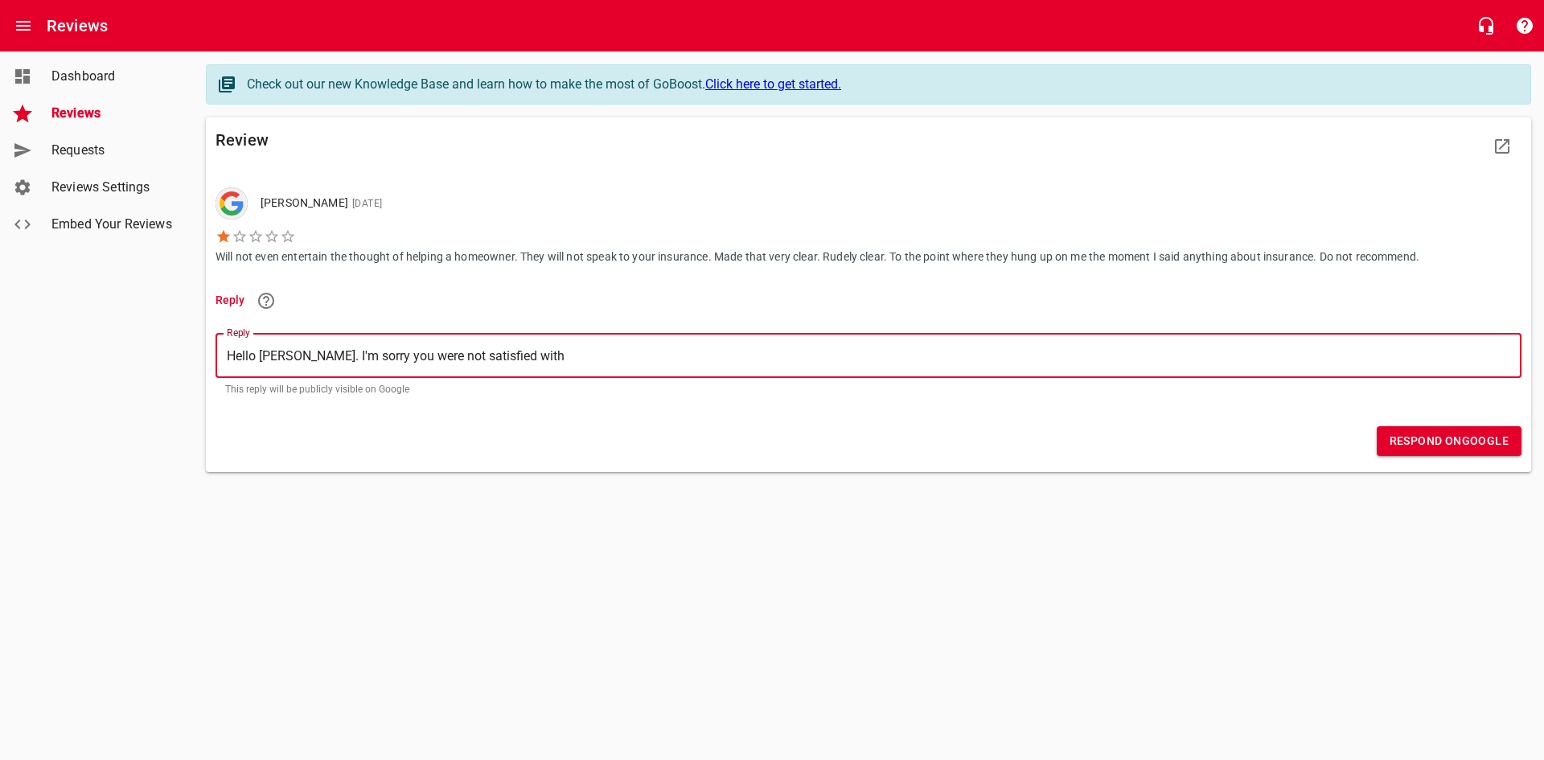
type textarea "Hello [PERSON_NAME]. I'm sorry you were not satisfied with o"
type textarea "Hello [PERSON_NAME]. I'm sorry you were not satisfied with ou"
type textarea "Hello [PERSON_NAME]. I'm sorry you were not satisfied with our"
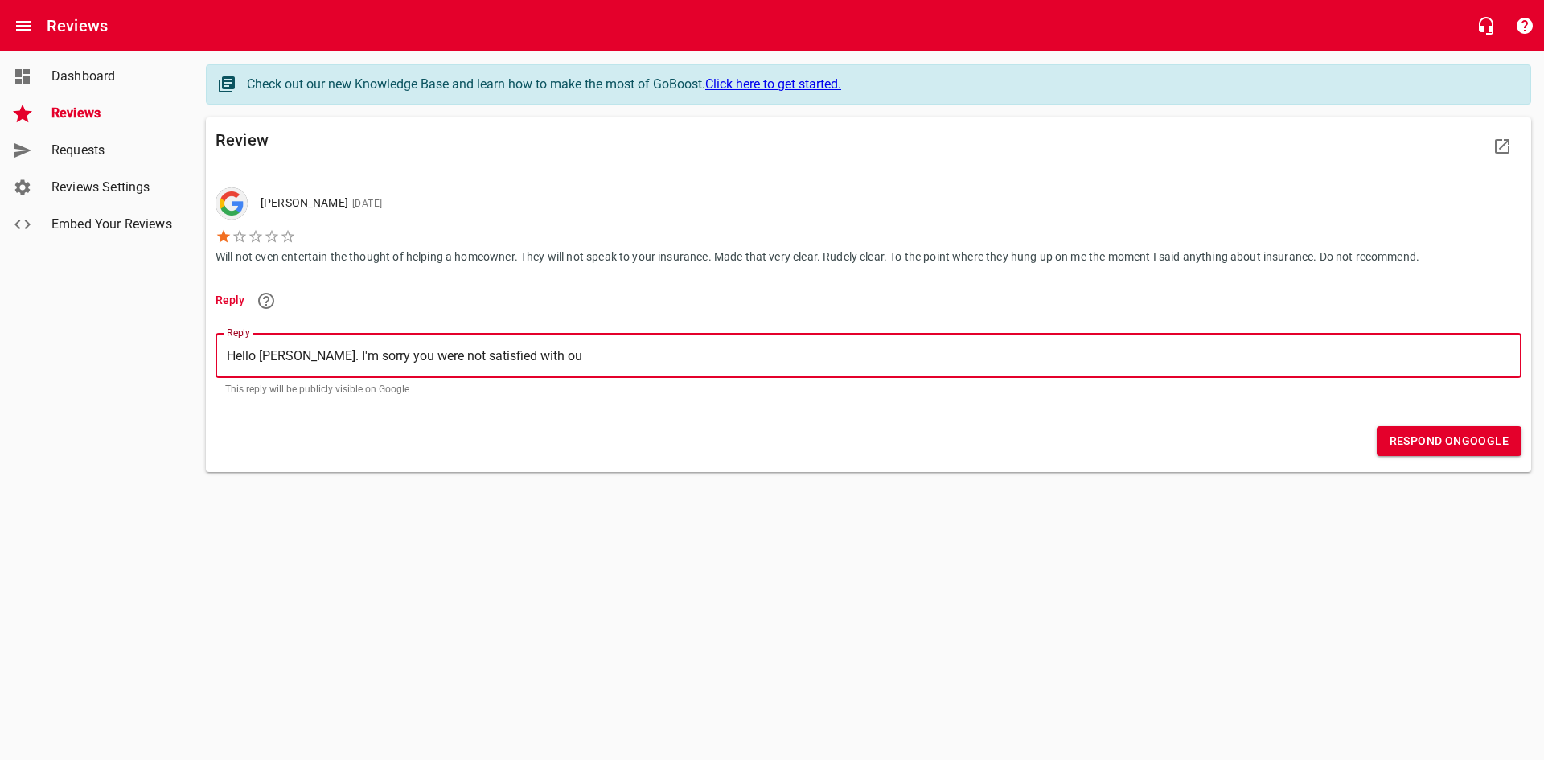
type textarea "Hello [PERSON_NAME]. I'm sorry you were not satisfied with our"
type textarea "Hello [PERSON_NAME]. I'm sorry you were not satisfied with our s"
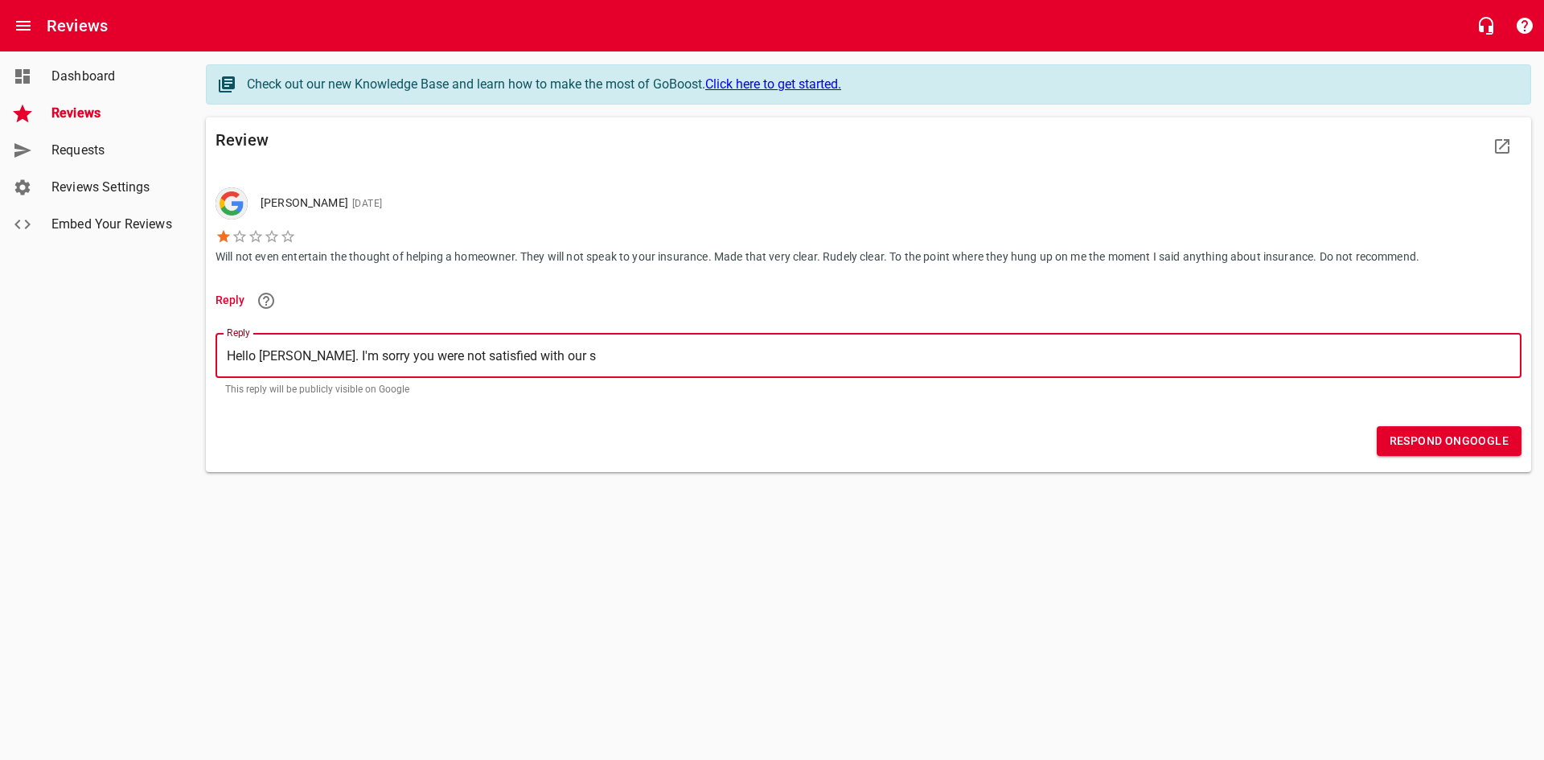
type textarea "Hello [PERSON_NAME]. I'm sorry you were not satisfied with our se"
type textarea "Hello [PERSON_NAME]. I'm sorry you were not satisfied with our ser"
type textarea "Hello [PERSON_NAME]. I'm sorry you were not satisfied with our serv"
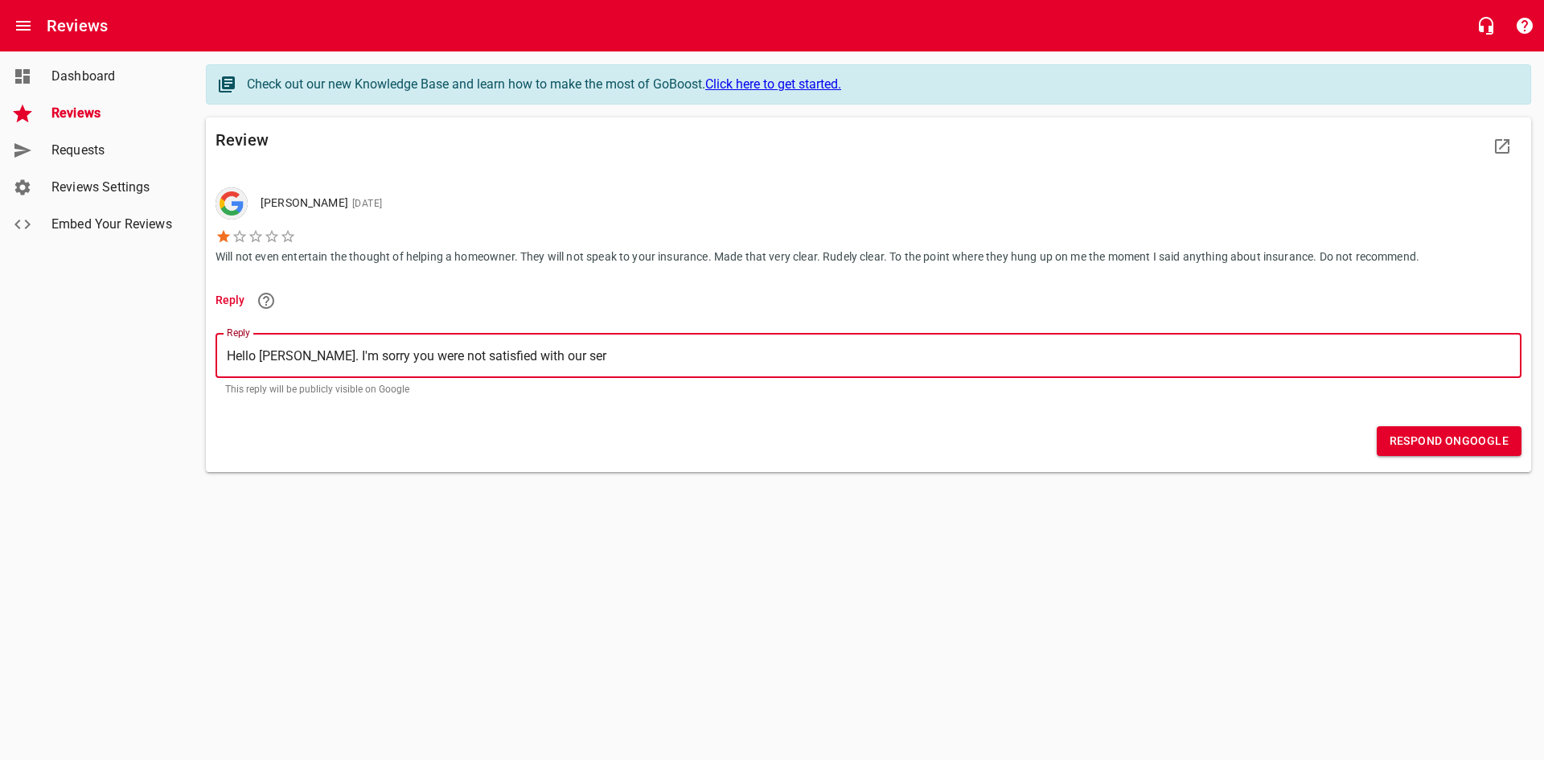
type textarea "Hello [PERSON_NAME]. I'm sorry you were not satisfied with our serv"
type textarea "Hello [PERSON_NAME]. I'm sorry you were not satisfied with our servi"
type textarea "Hello [PERSON_NAME]. I'm sorry you were not satisfied with our servic"
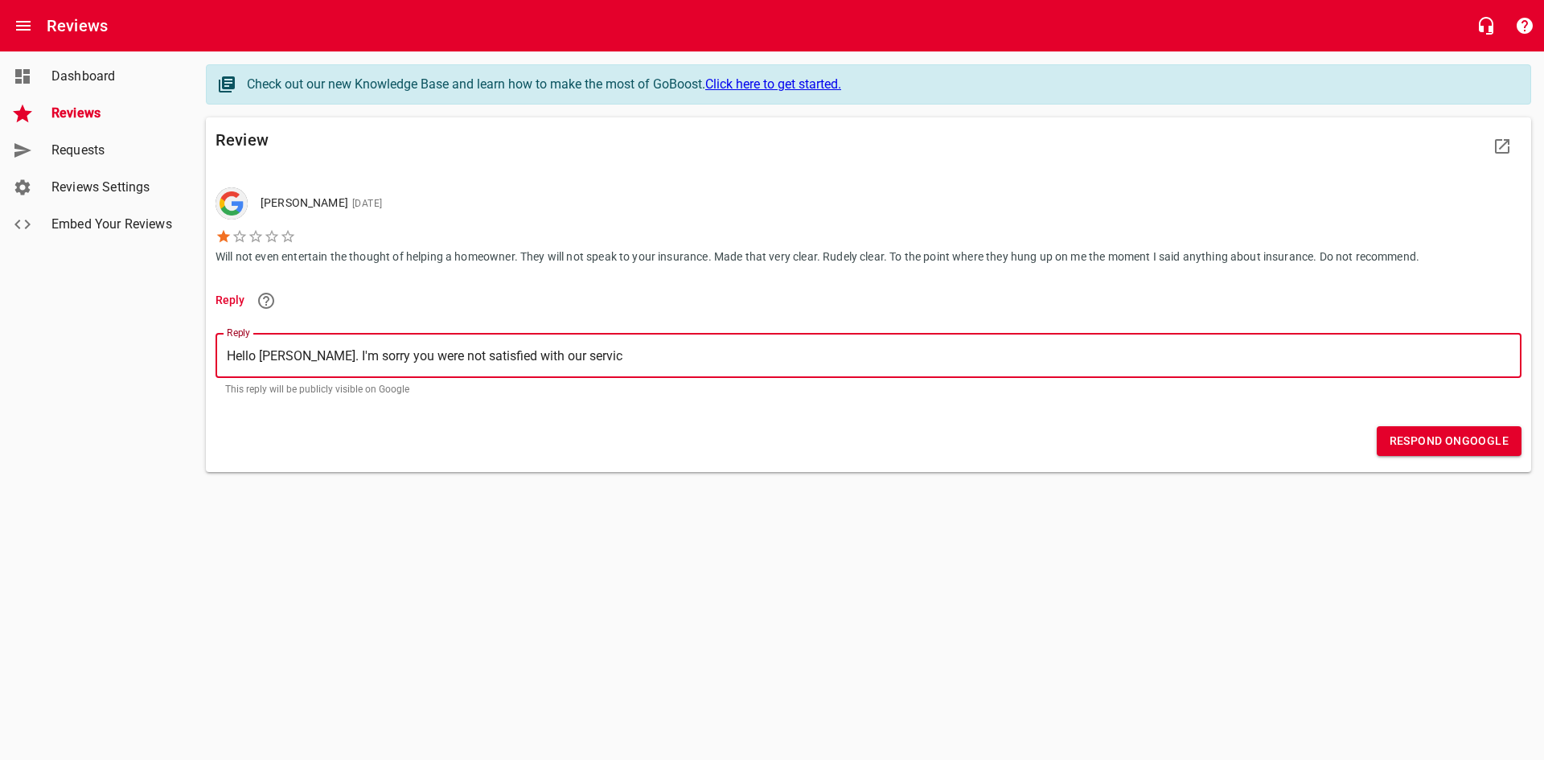
type textarea "Hello [PERSON_NAME]. I'm sorry you were not satisfied with our service"
type textarea "Hello [PERSON_NAME]. I'm sorry you were not satisfied with our service."
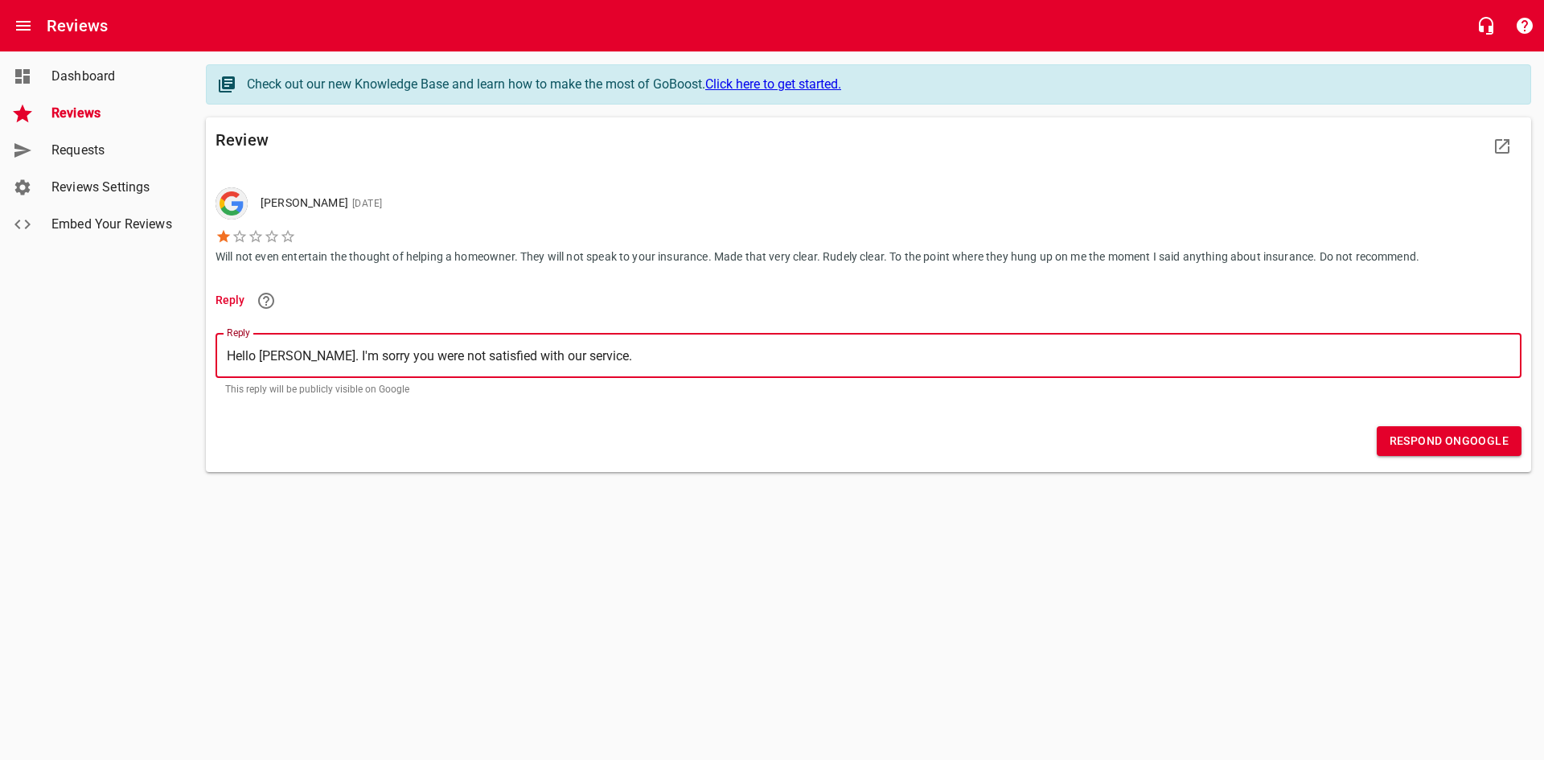
type textarea "Hello [PERSON_NAME]. I'm sorry you were not satisfied with our service."
type textarea "Hello [PERSON_NAME]. I'm sorry you were not satisfied with our service. A"
type textarea "Hello [PERSON_NAME]. I'm sorry you were not satisfied with our service. Al"
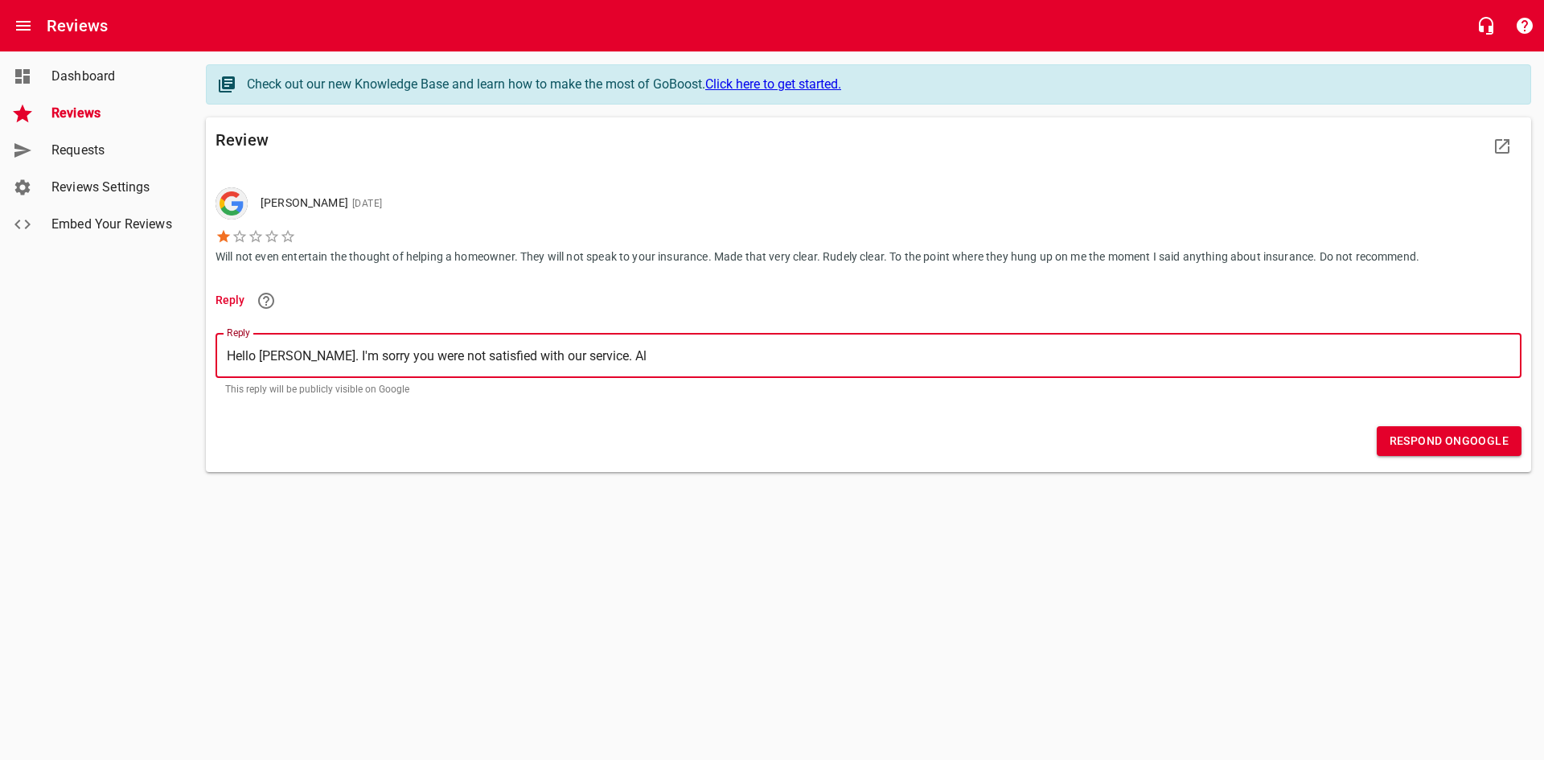
type textarea "Hello [PERSON_NAME]. I'm sorry you were not satisfied with our service. All"
type textarea "Hello [PERSON_NAME]. I'm sorry you were not satisfied with our service. All o"
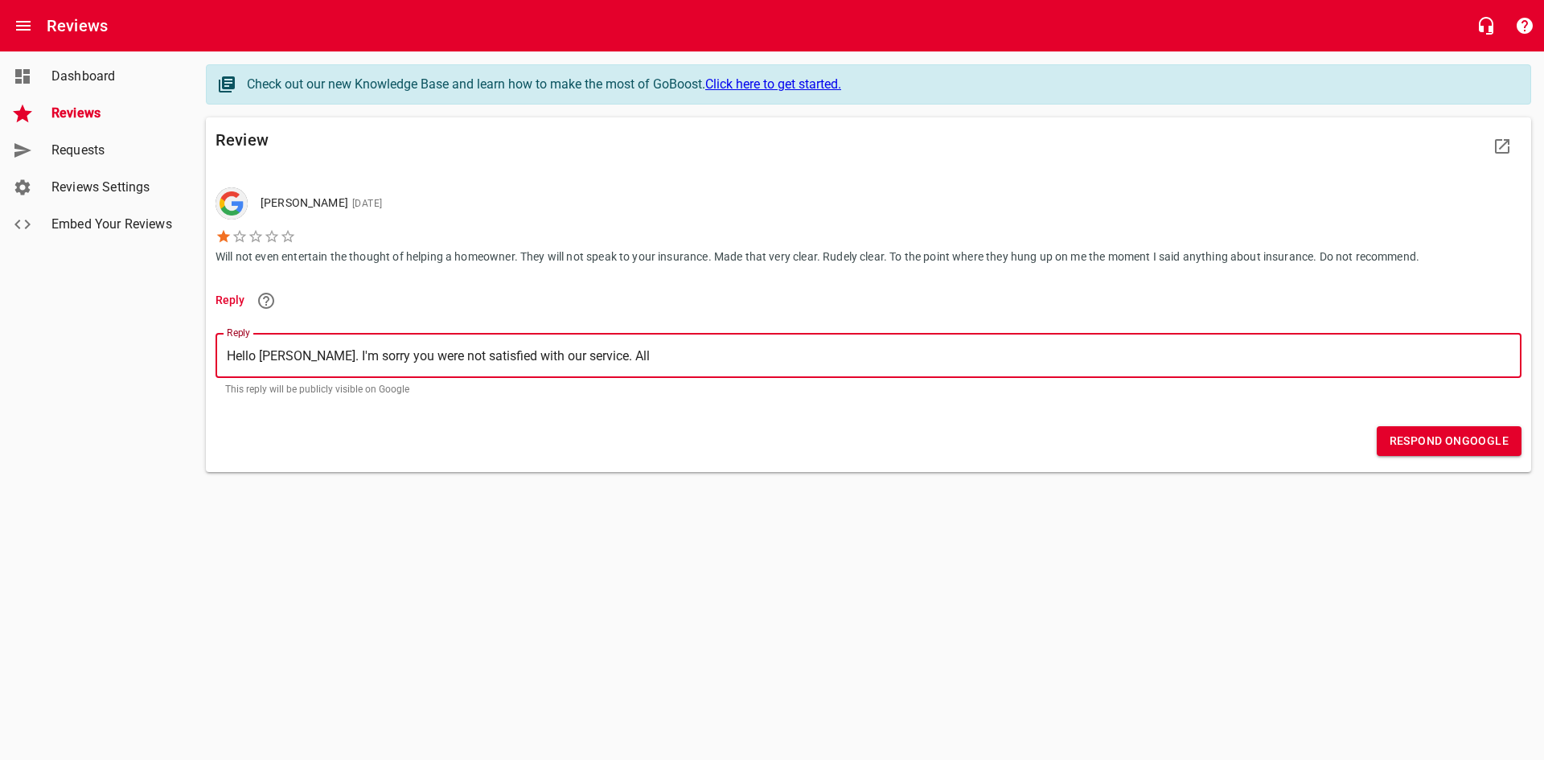
type textarea "Hello [PERSON_NAME]. I'm sorry you were not satisfied with our service. All o"
type textarea "Hello [PERSON_NAME]. I'm sorry you were not satisfied with our service. All of"
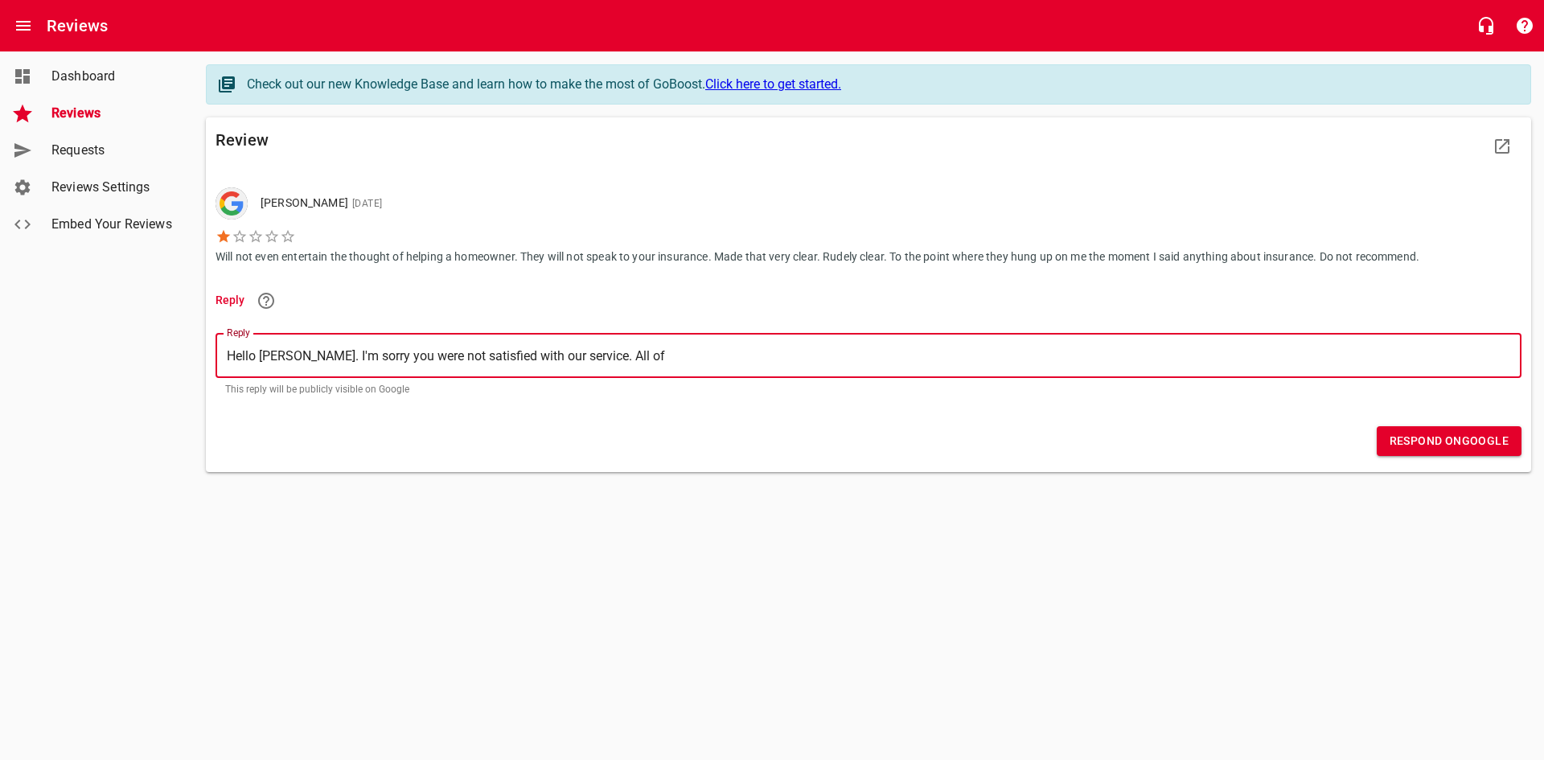
type textarea "Hello [PERSON_NAME]. I'm sorry you were not satisfied with our service. All of o"
type textarea "Hello [PERSON_NAME]. I'm sorry you were not satisfied with our service. All of …"
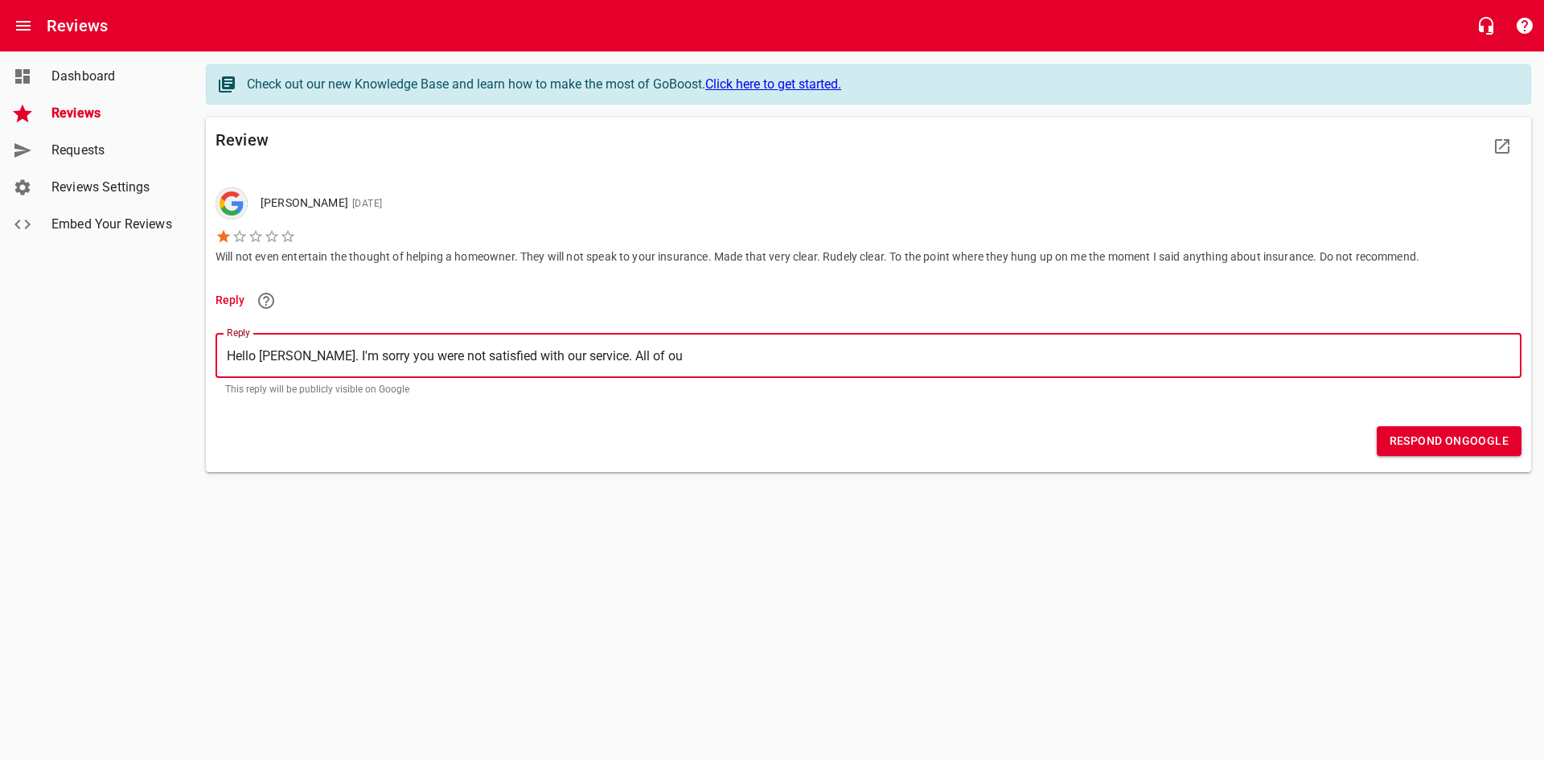
type textarea "Hello [PERSON_NAME]. I'm sorry you were not satisfied with our service. All of …"
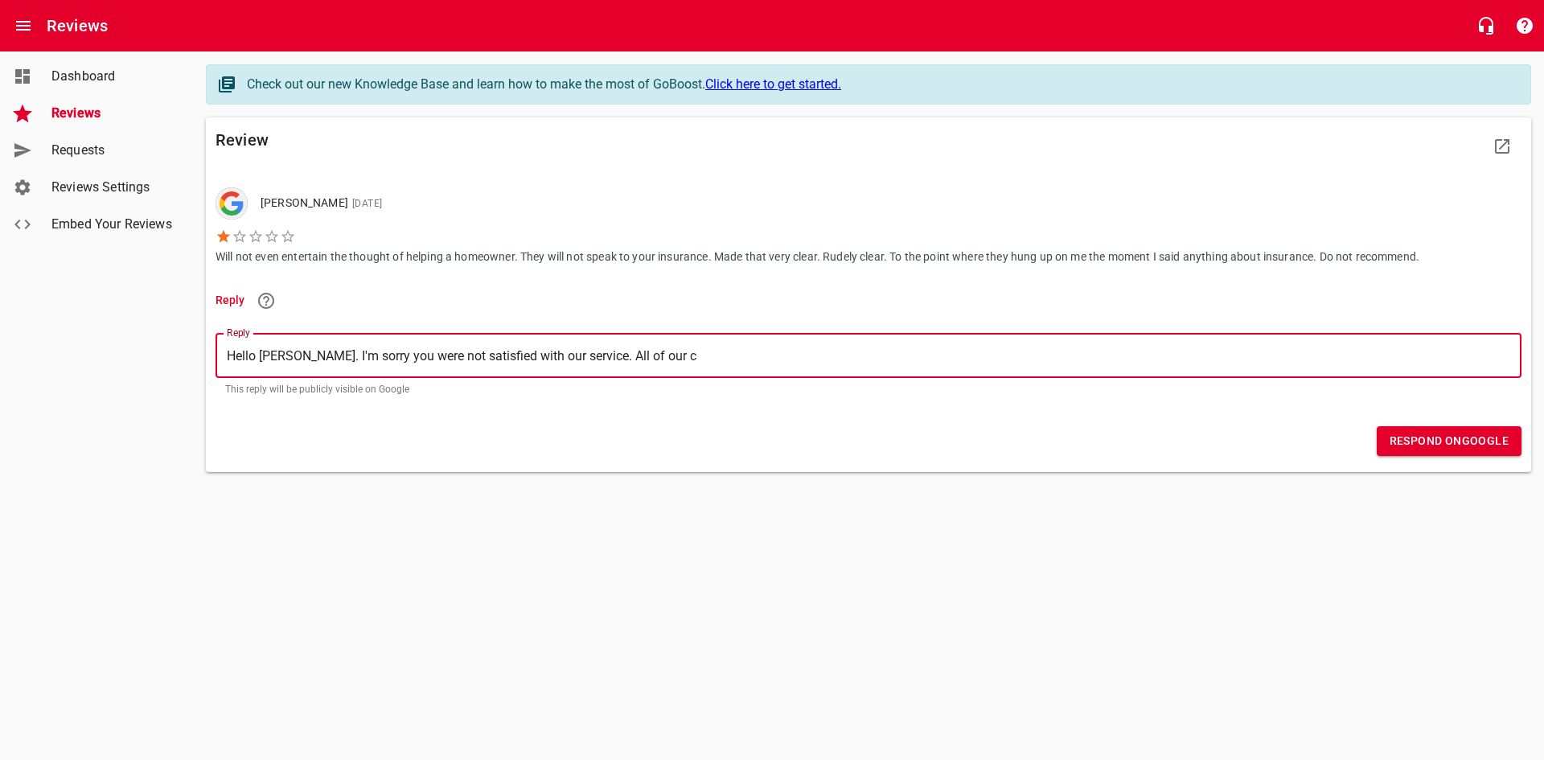
type textarea "Hello [PERSON_NAME]. I'm sorry you were not satisfied with our service. All of …"
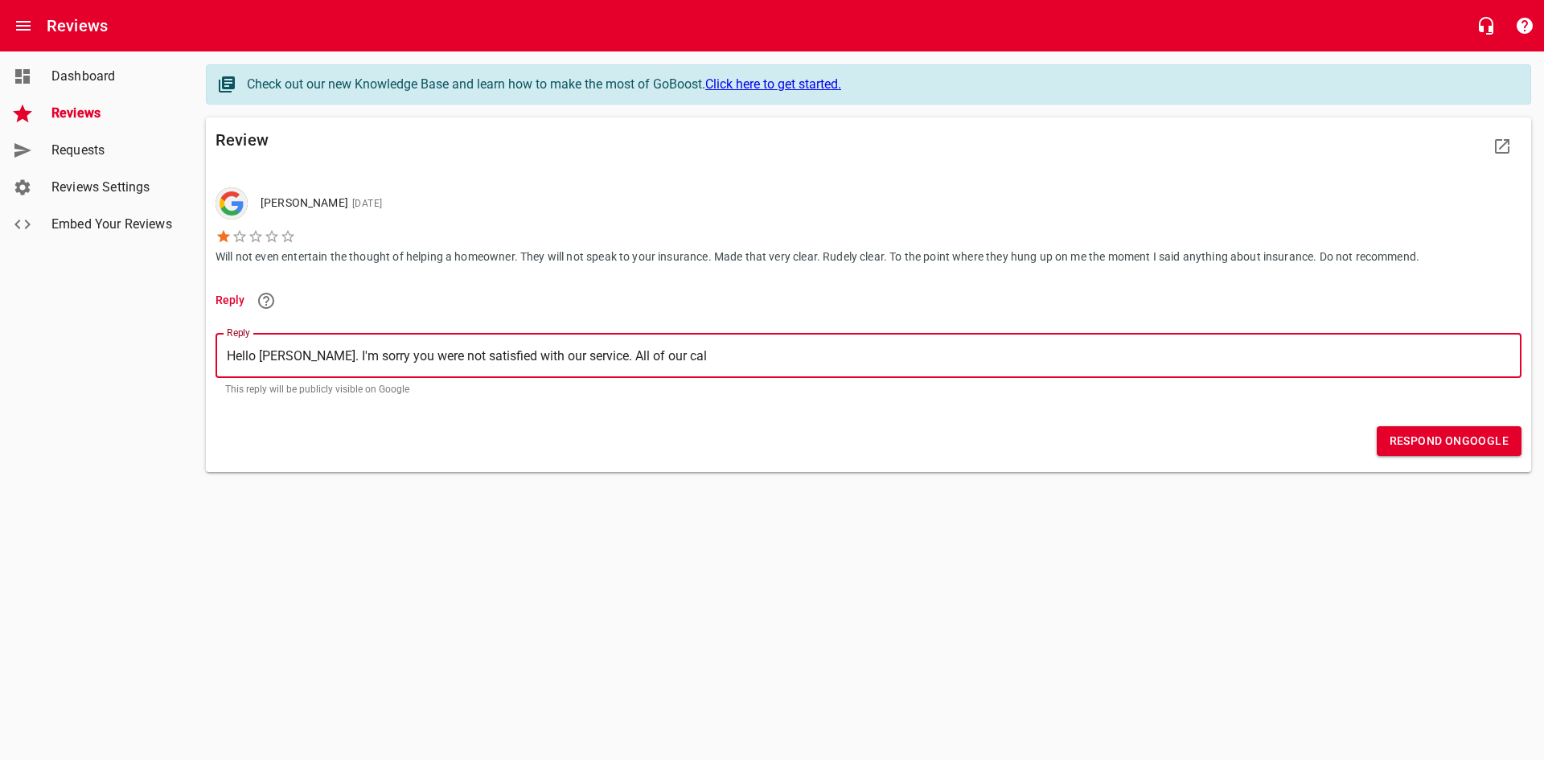
type textarea "Hello [PERSON_NAME]. I'm sorry you were not satisfied with our service. All of …"
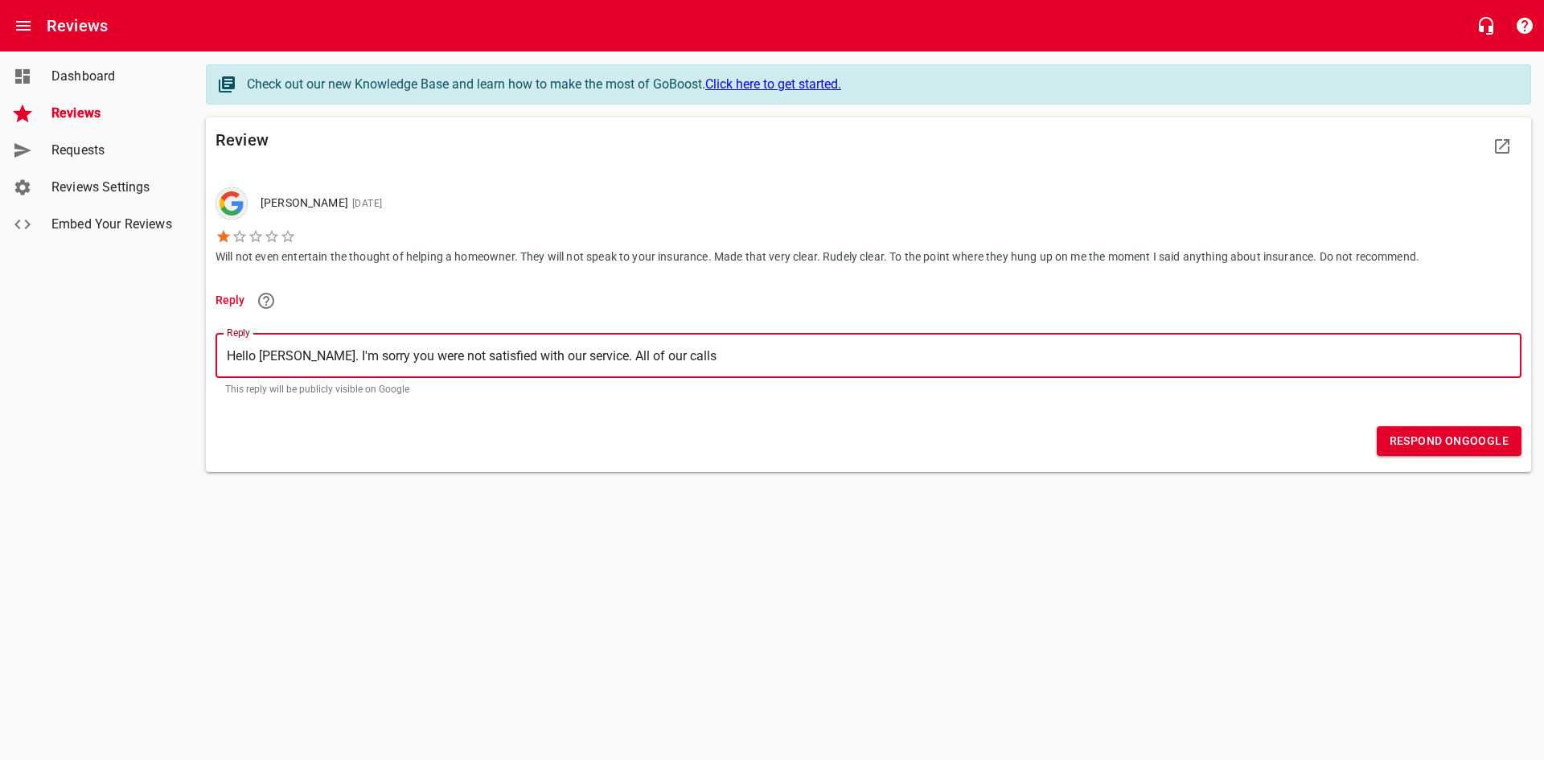
type textarea "Hello [PERSON_NAME]. I'm sorry you were not satisfied with our service. All of …"
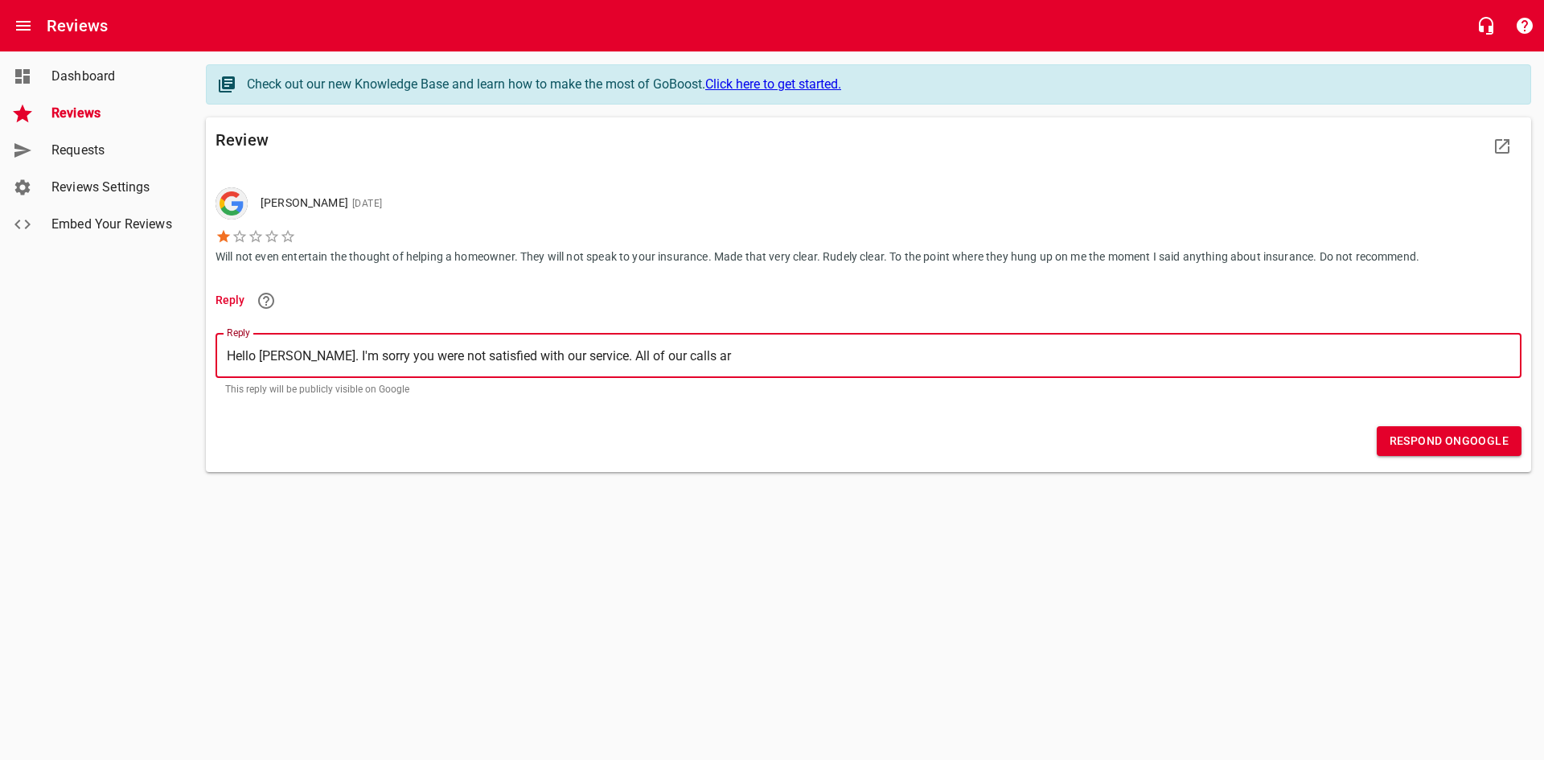
type textarea "Hello [PERSON_NAME]. I'm sorry you were not satisfied with our service. All of …"
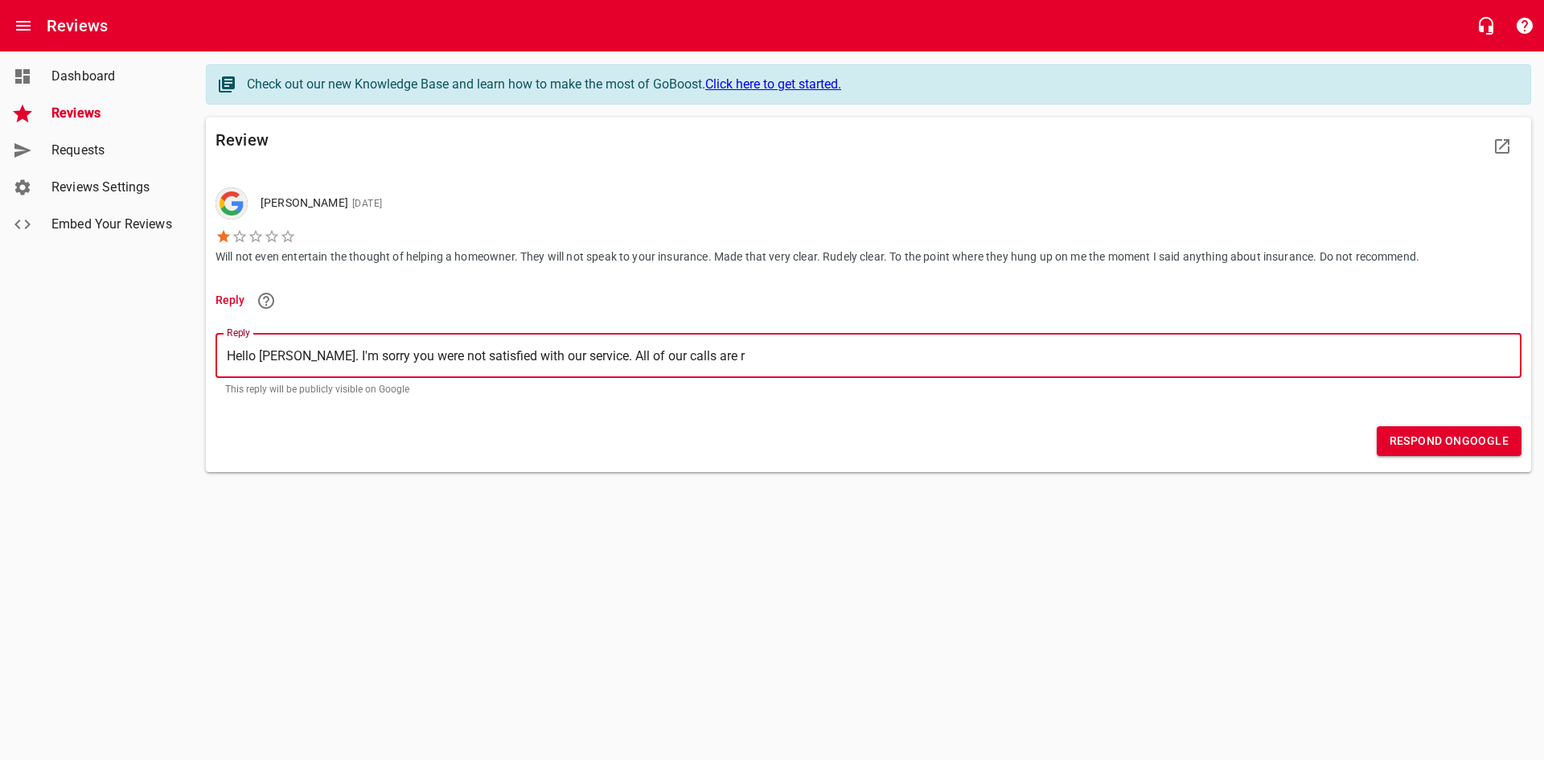
type textarea "Hello [PERSON_NAME]. I'm sorry you were not satisfied with our service. All of …"
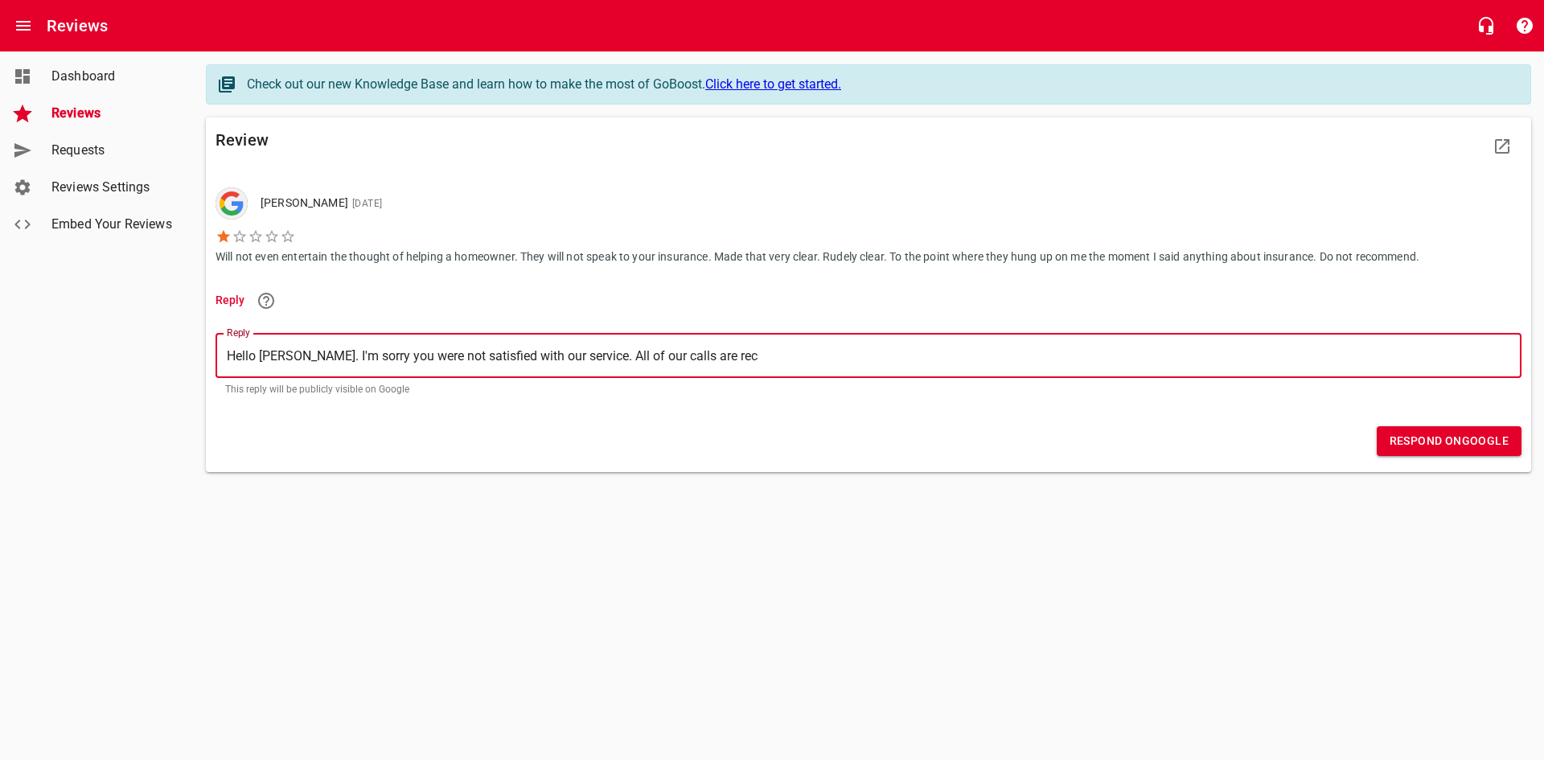
type textarea "Hello [PERSON_NAME]. I'm sorry you were not satisfied with our service. All of …"
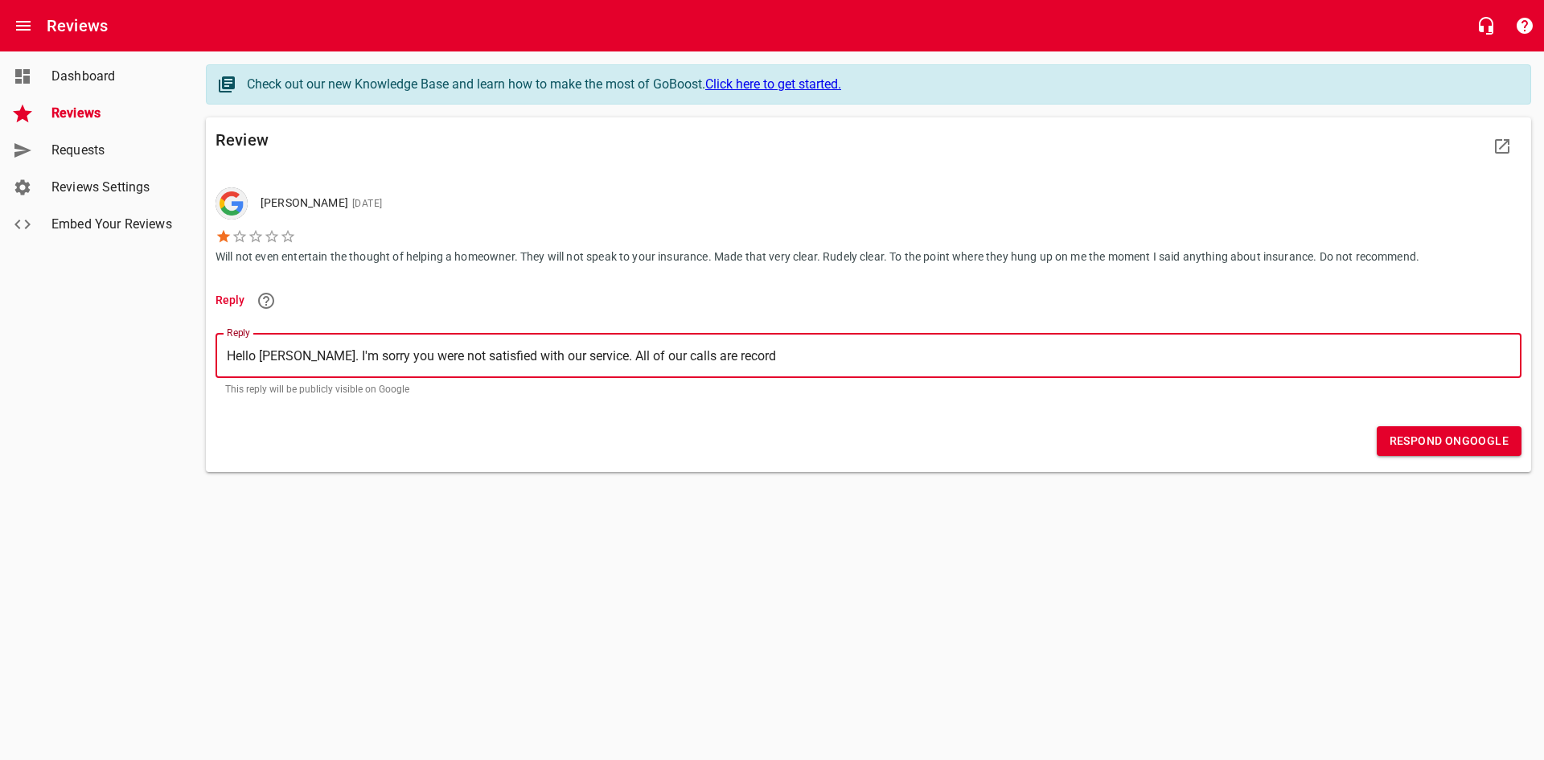
type textarea "Hello [PERSON_NAME]. I'm sorry you were not satisfied with our service. All of …"
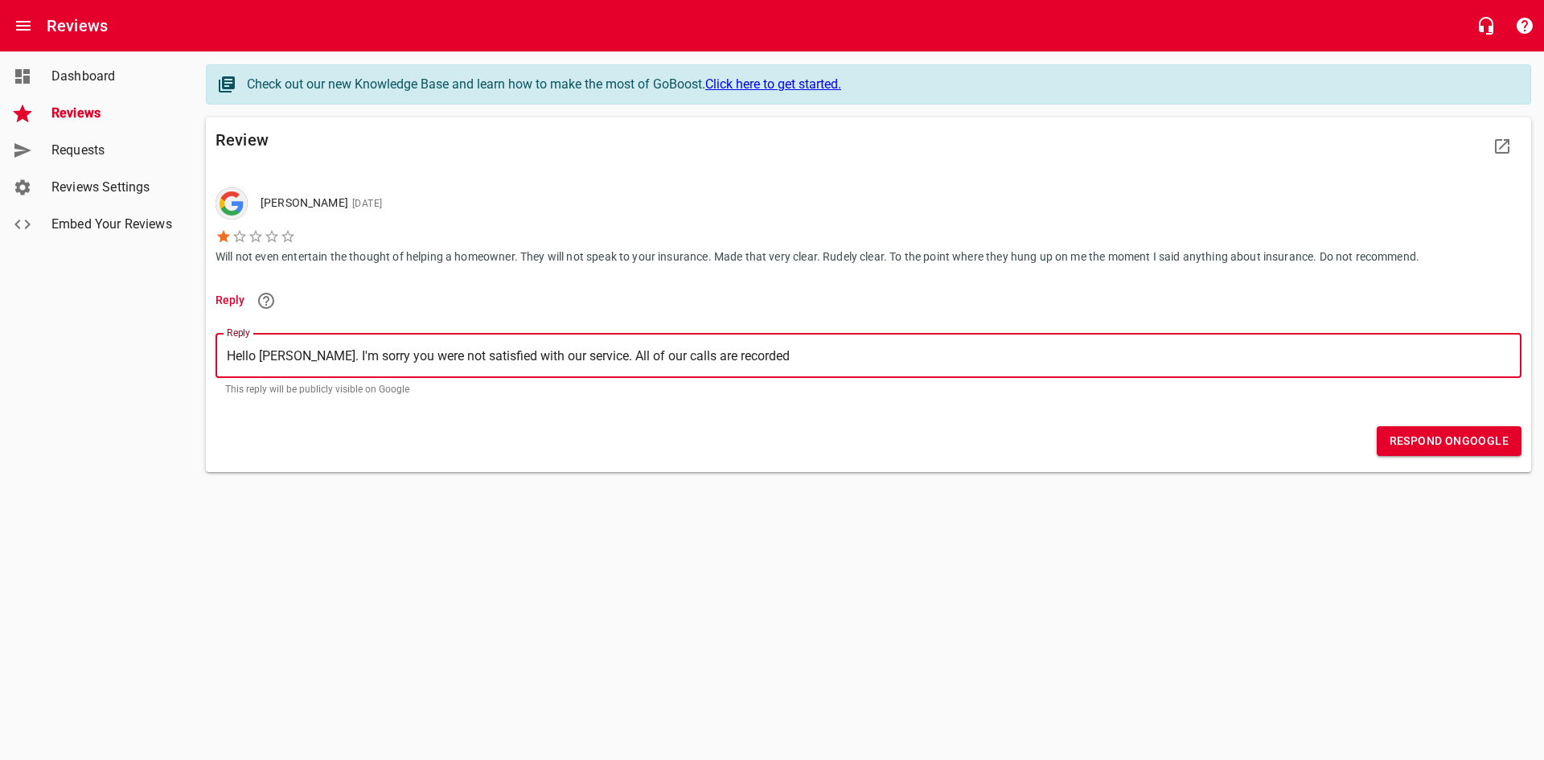
type textarea "Hello [PERSON_NAME]. I'm sorry you were not satisfied with our service. All of …"
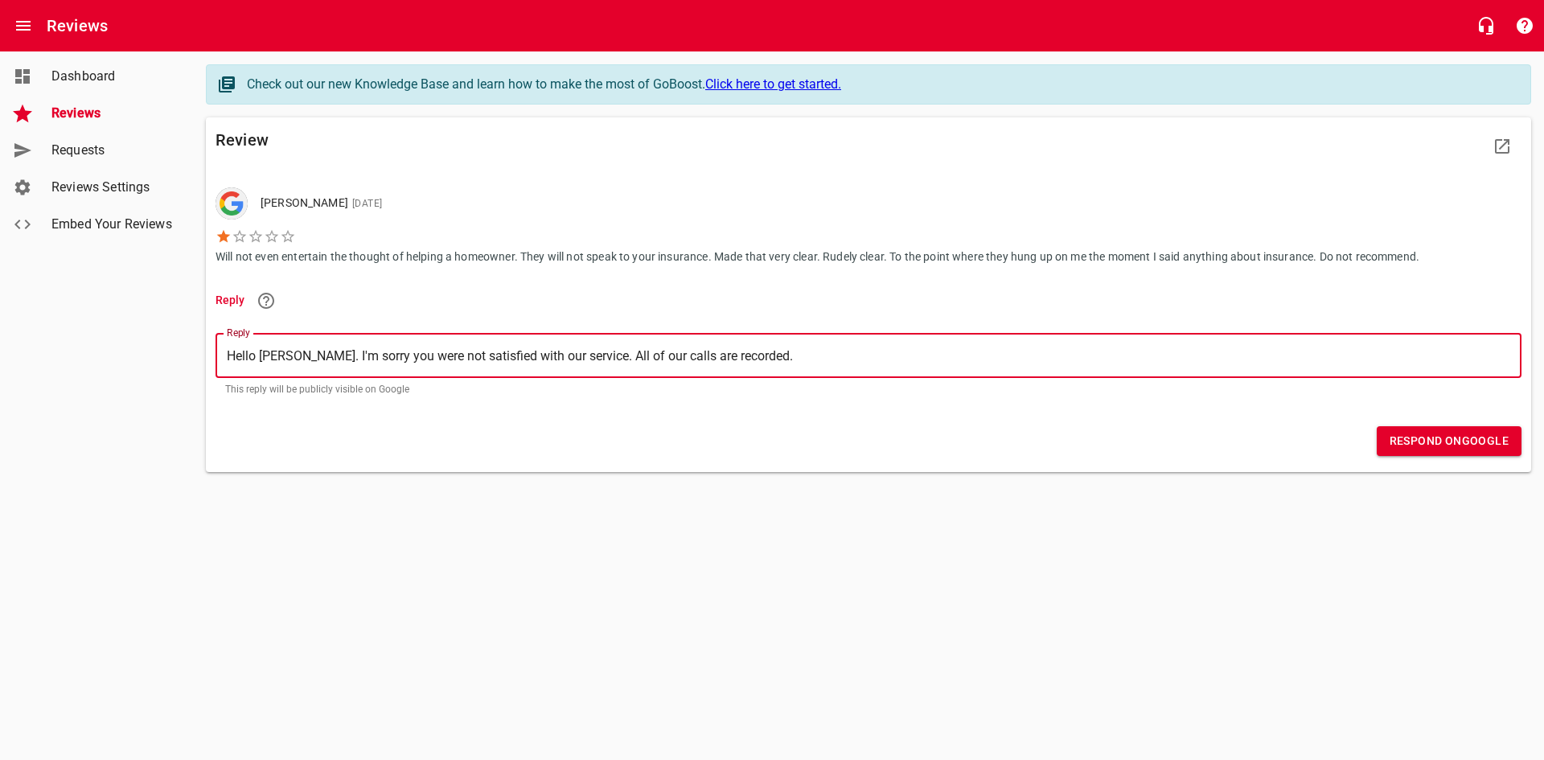
type textarea "Hello [PERSON_NAME]. I'm sorry you were not satisfied with our service. All of …"
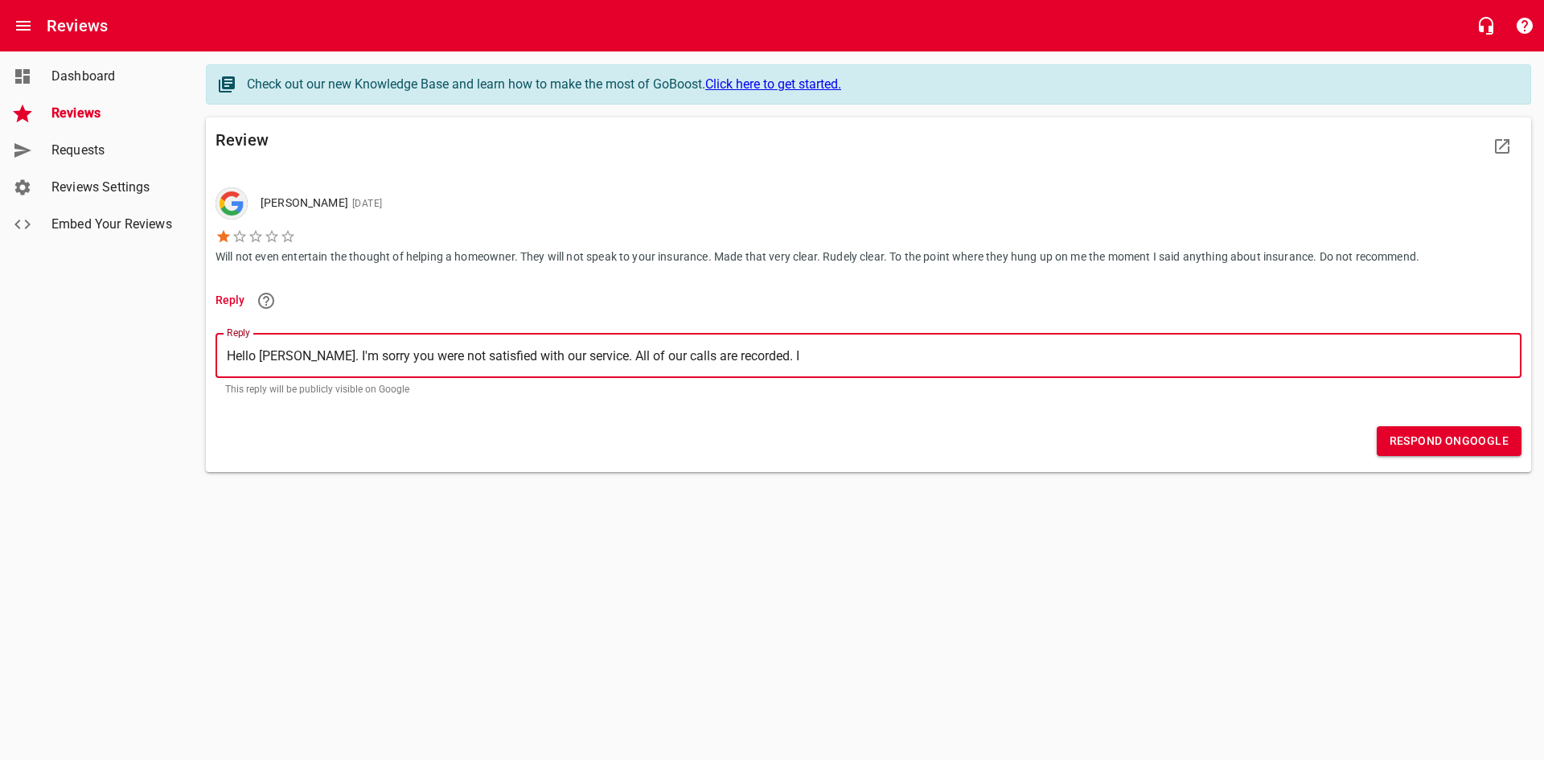
type textarea "Hello [PERSON_NAME]. I'm sorry you were not satisfied with our service. All of …"
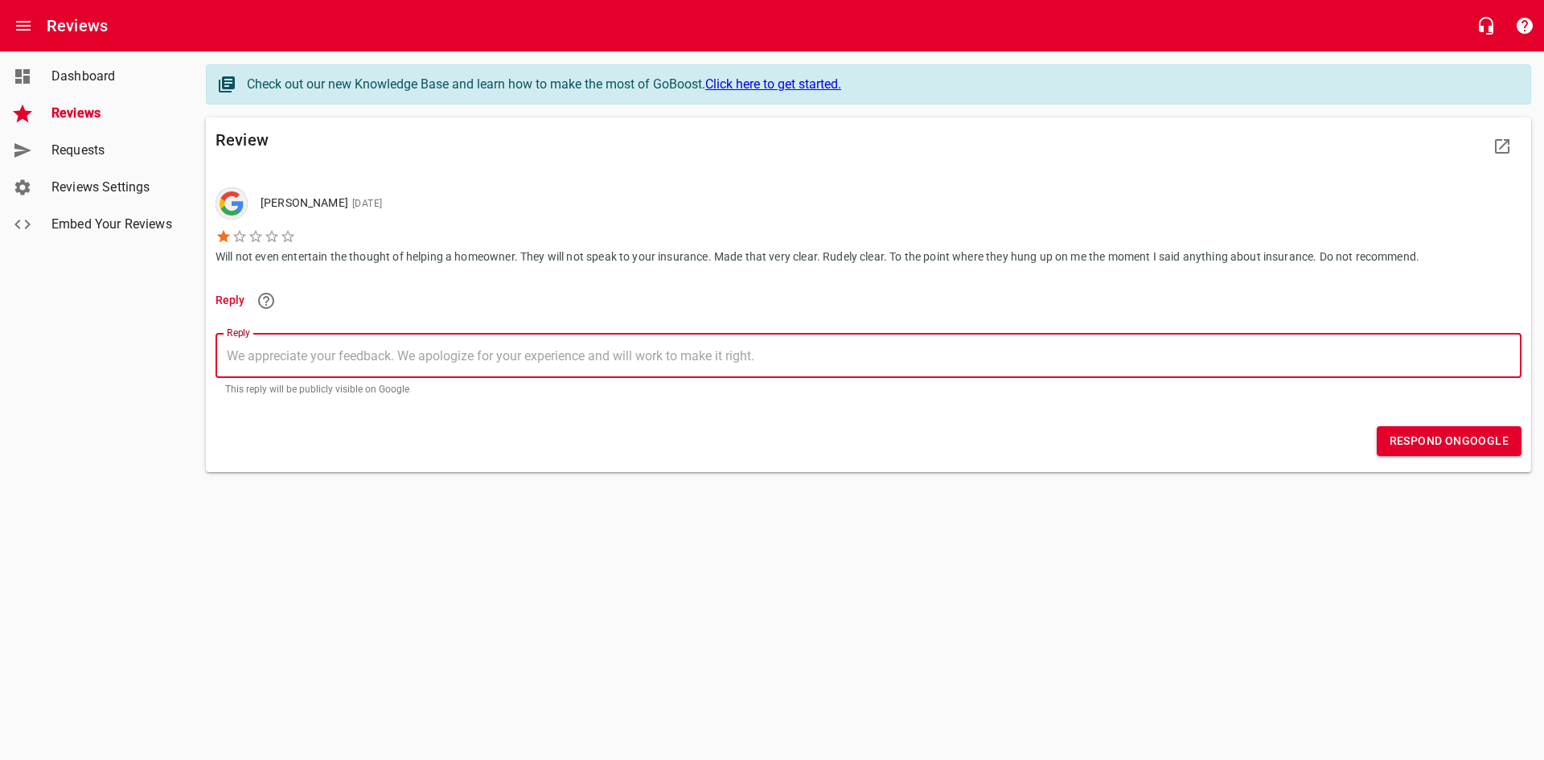
click at [113, 154] on span "Requests" at bounding box center [112, 150] width 122 height 19
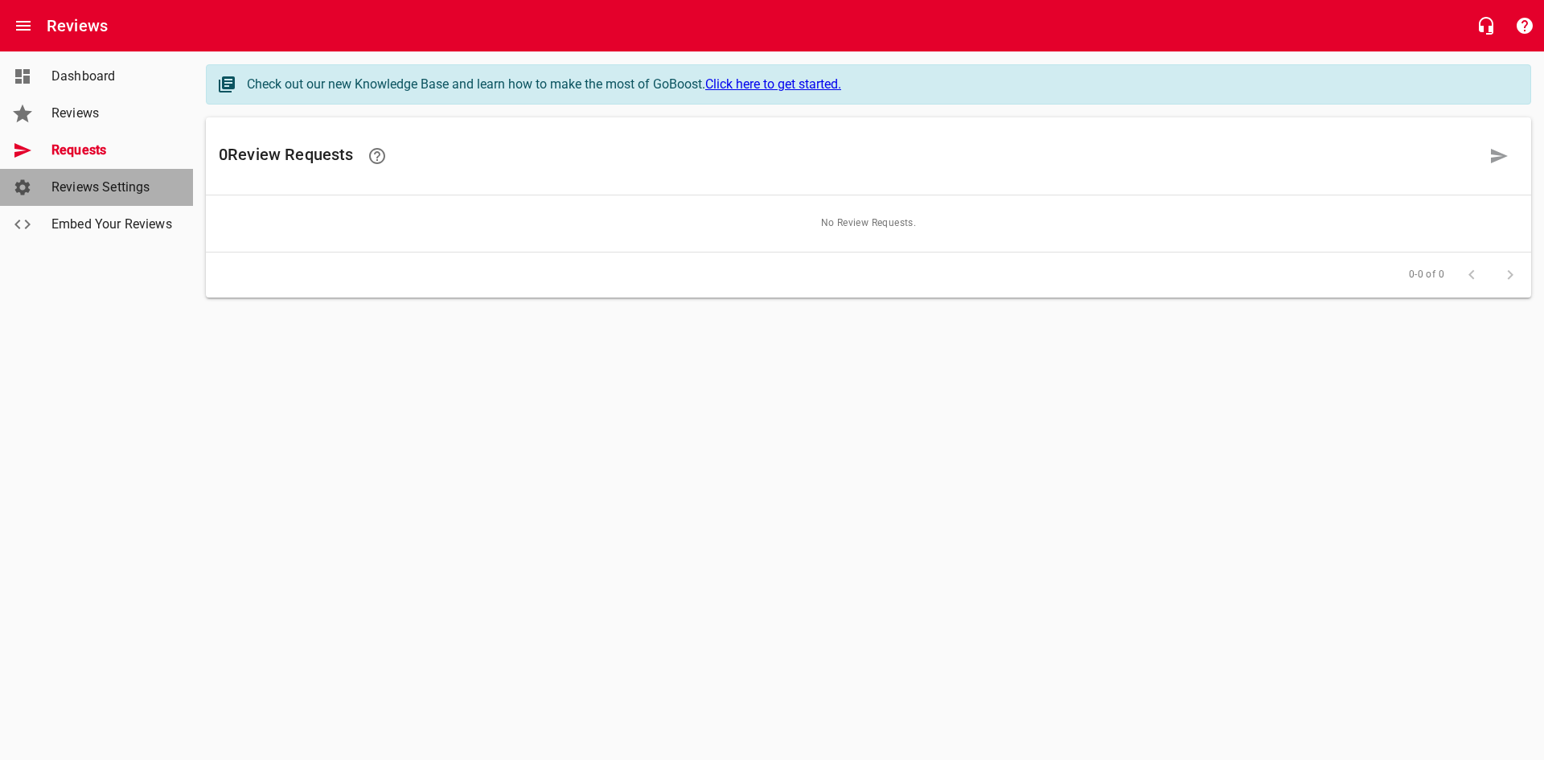
click at [110, 184] on span "Reviews Settings" at bounding box center [112, 187] width 122 height 19
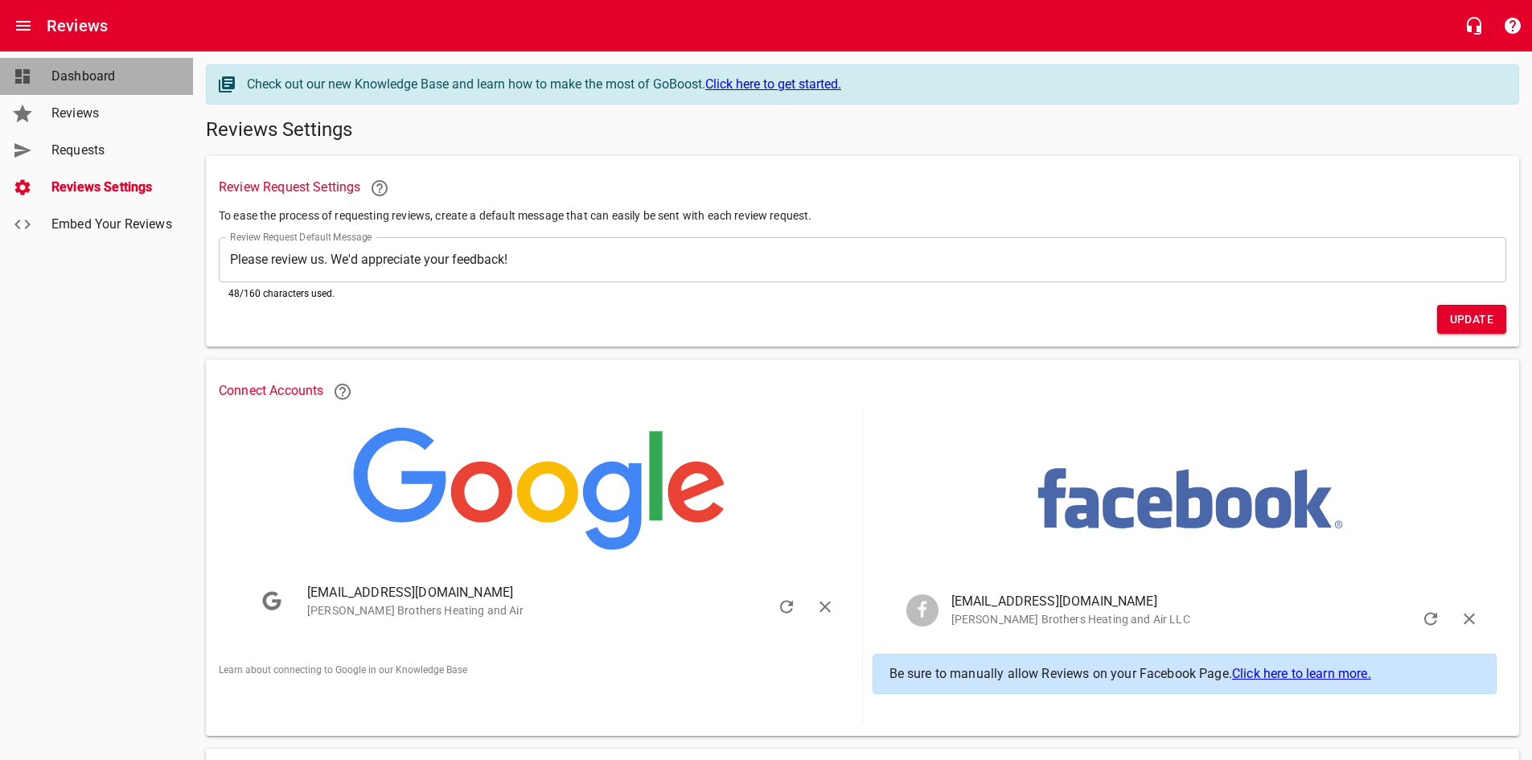
click at [100, 79] on span "Dashboard" at bounding box center [112, 76] width 122 height 19
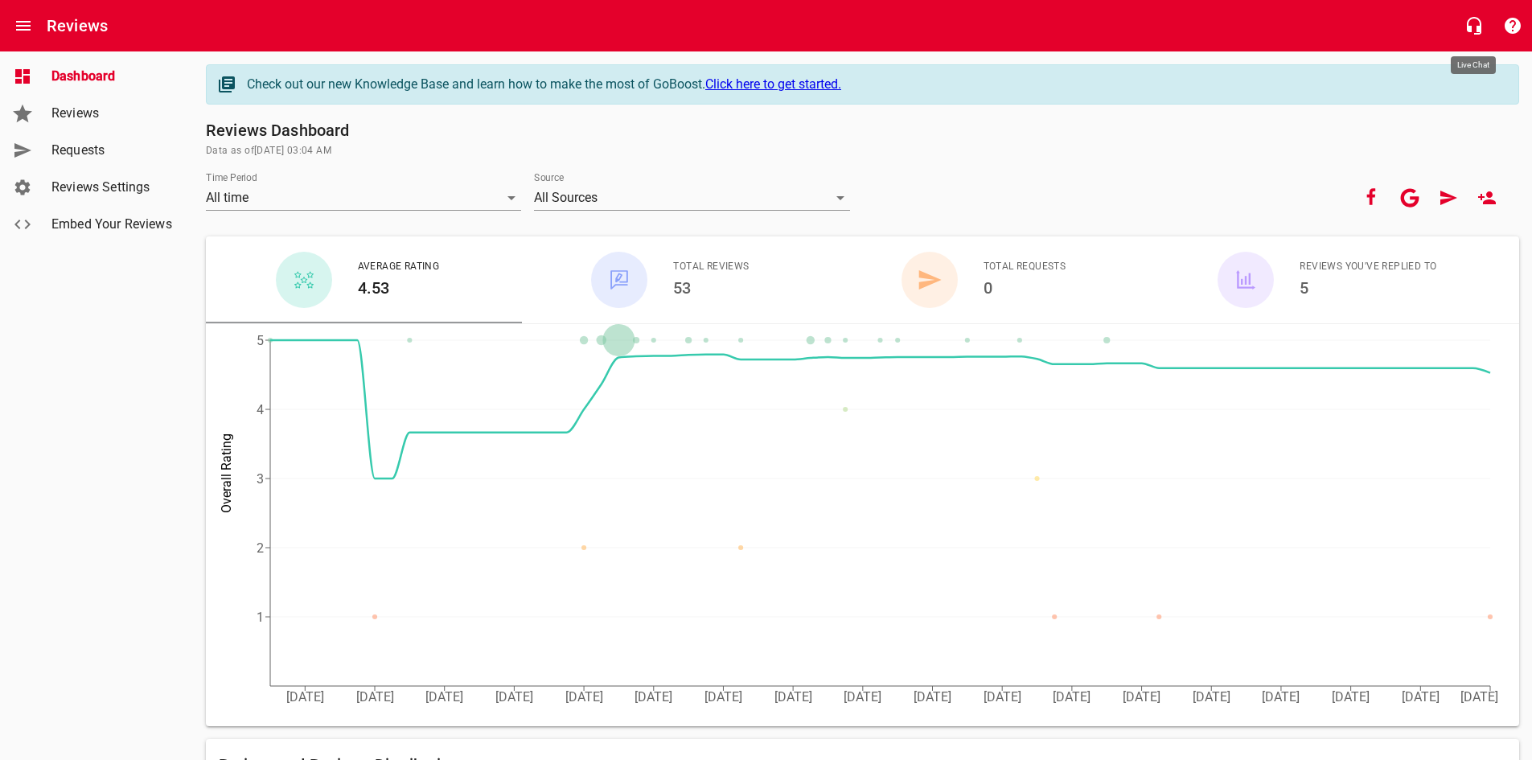
click at [1473, 21] on icon "button" at bounding box center [1474, 25] width 19 height 19
click at [92, 108] on span "Reviews" at bounding box center [112, 113] width 122 height 19
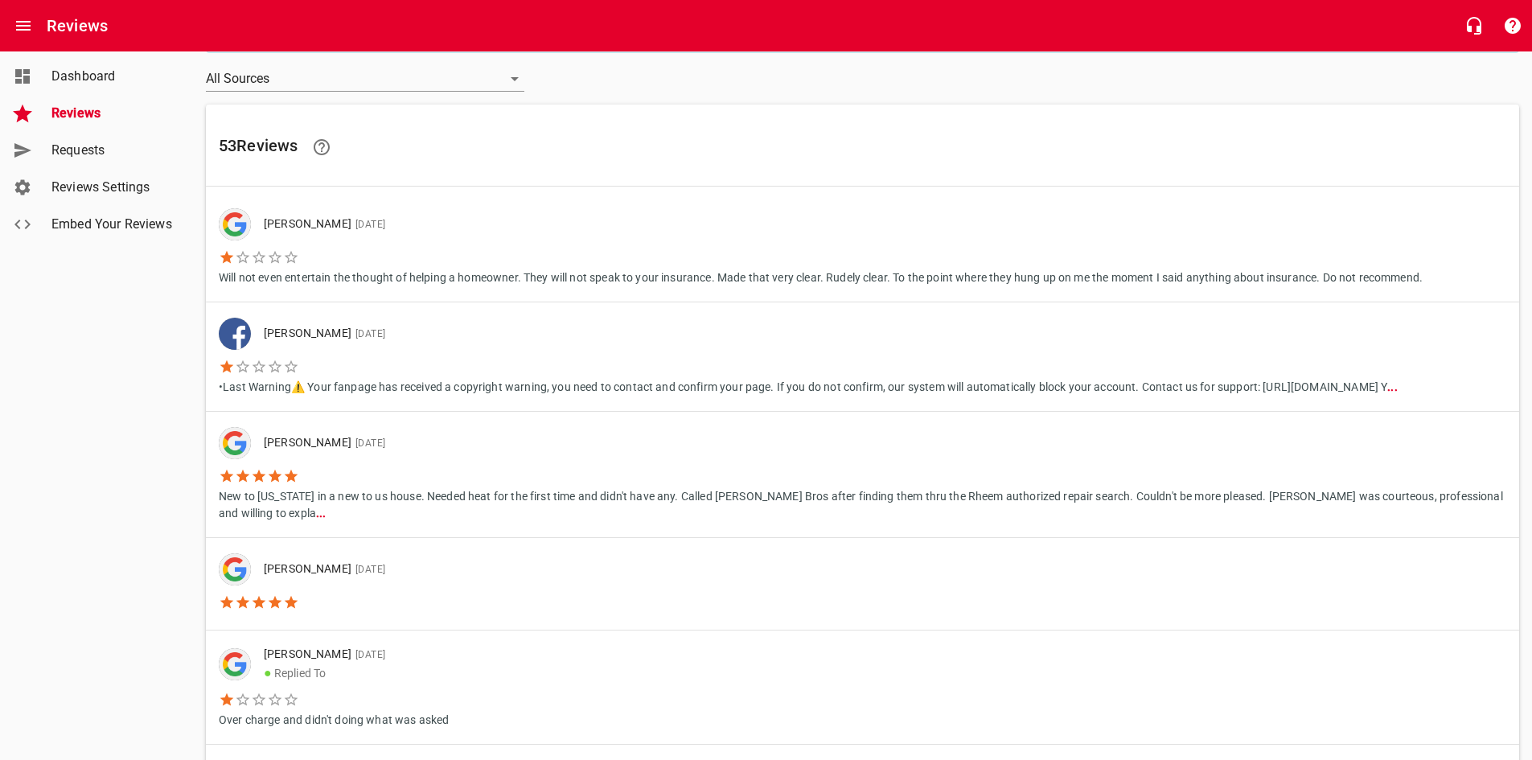
scroll to position [80, 0]
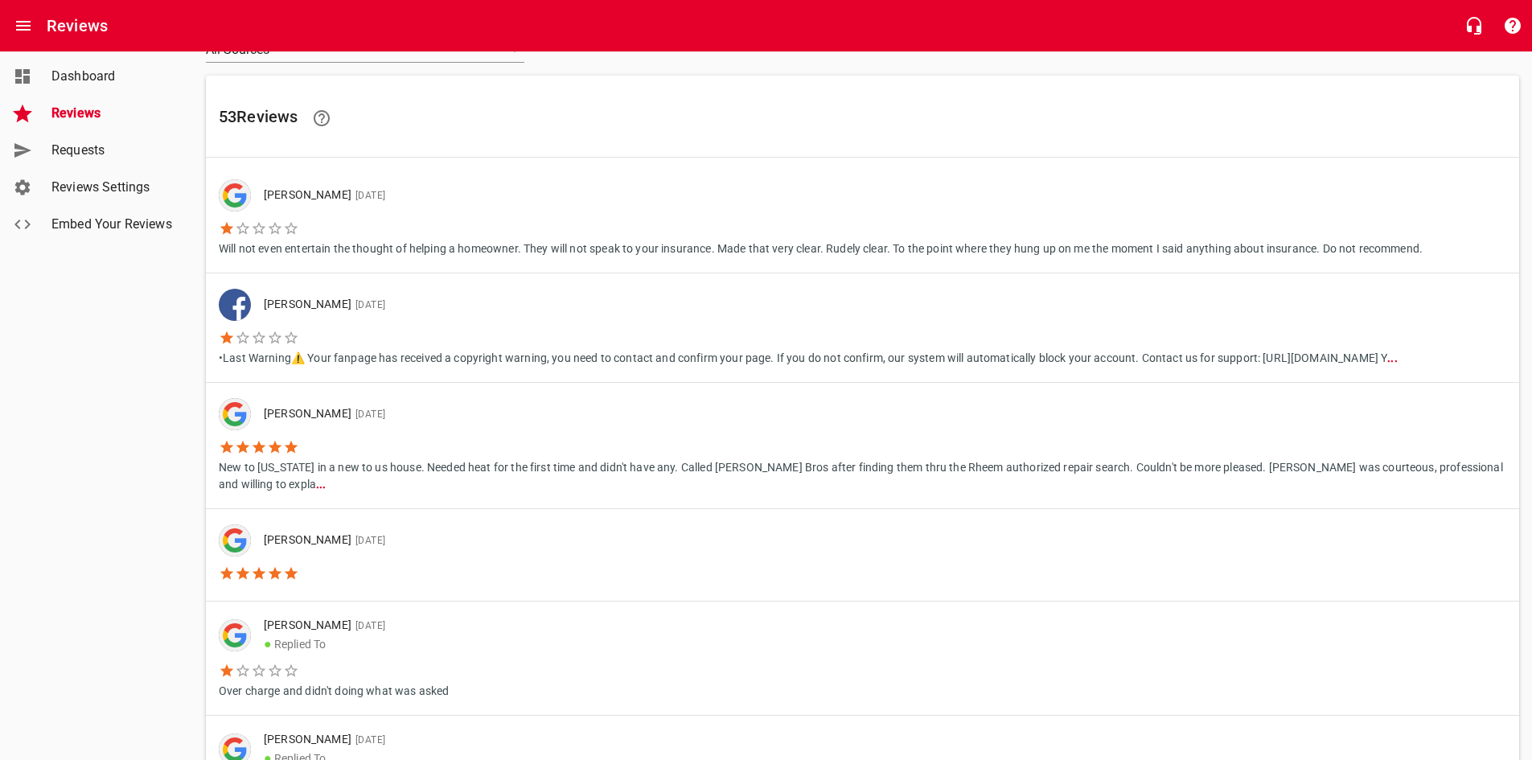
click at [1097, 216] on li "Will not even entertain the thought of helping a homeowner. They will not speak…" at bounding box center [821, 235] width 1204 height 46
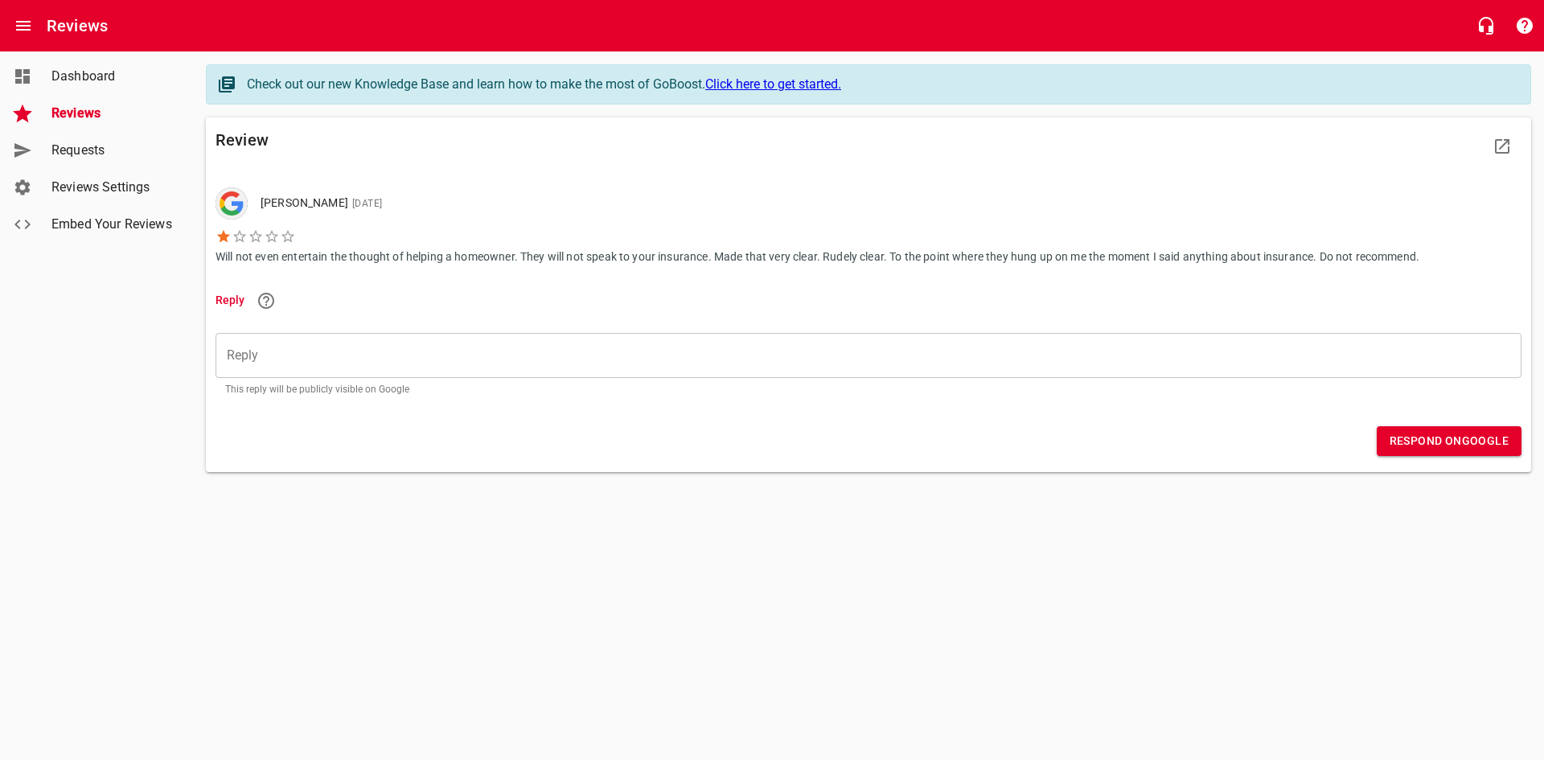
click at [694, 250] on p "Will not even entertain the thought of helping a homeowner. They will not speak…" at bounding box center [818, 255] width 1204 height 21
